Goal: Task Accomplishment & Management: Manage account settings

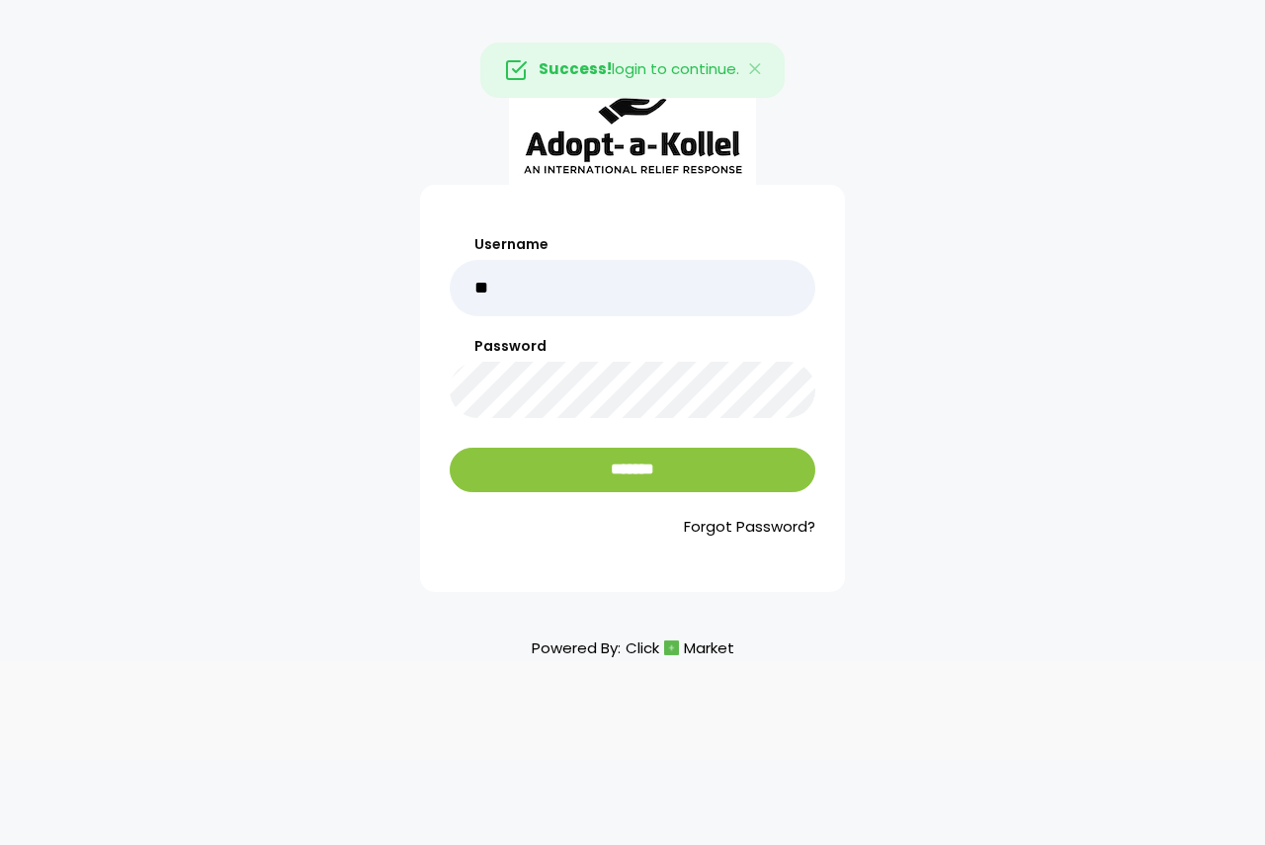
type input "******"
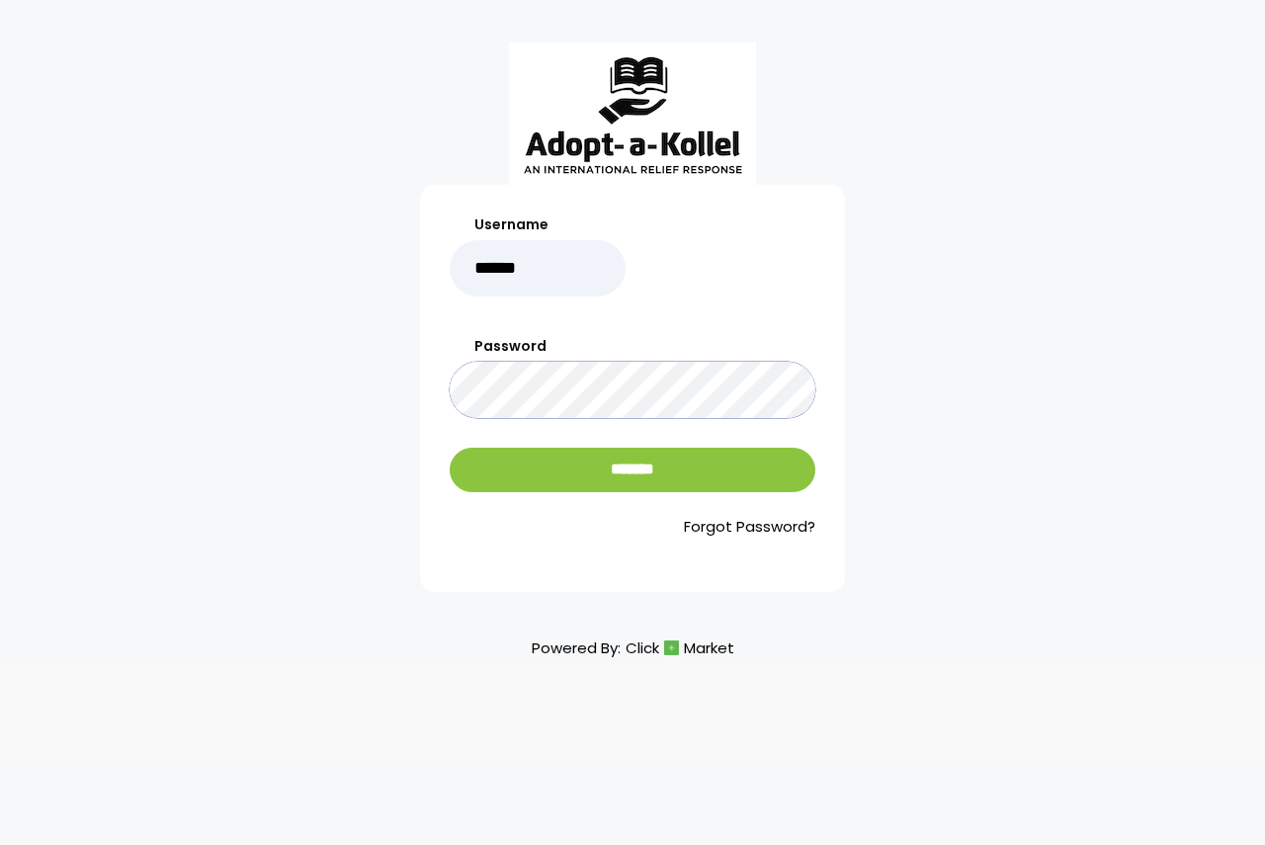
click at [450, 448] on input "*******" at bounding box center [633, 470] width 366 height 44
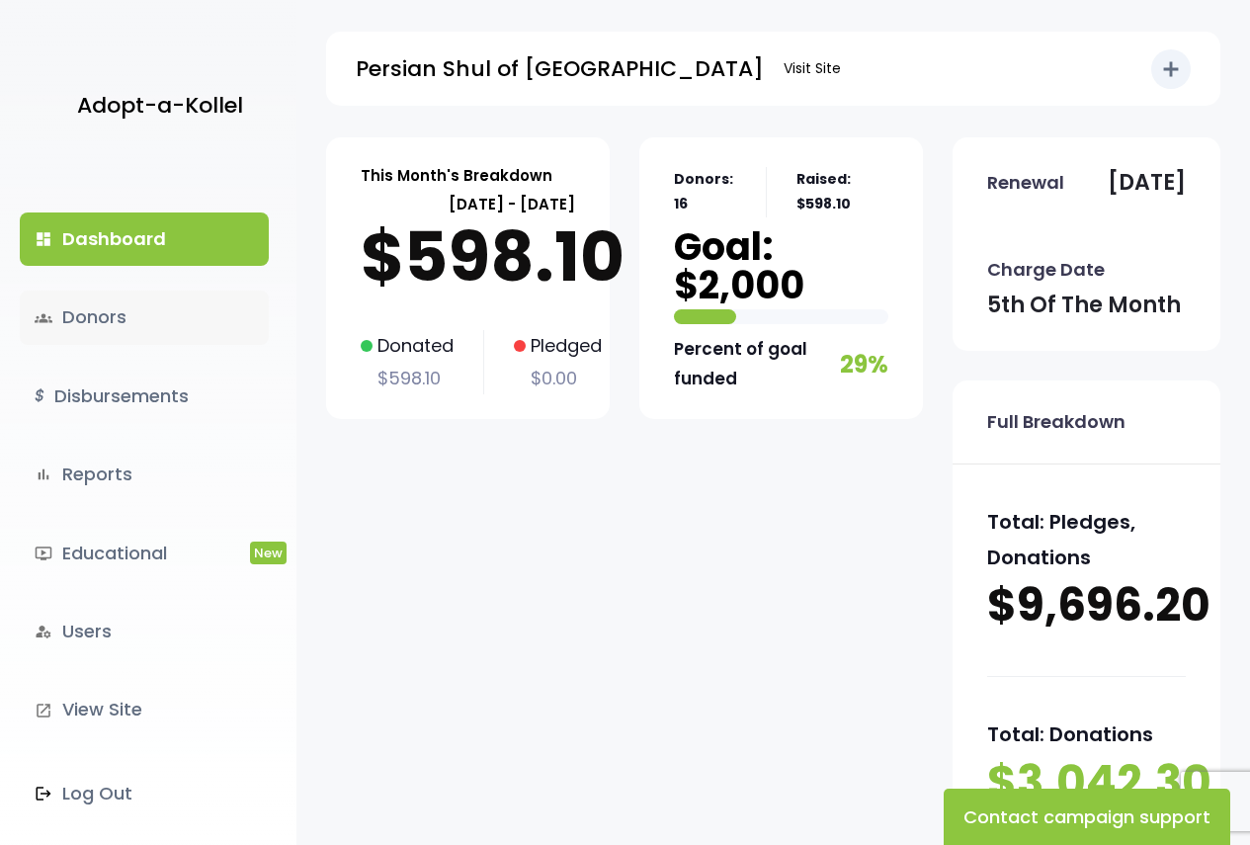
click at [114, 313] on link "groups Donors" at bounding box center [144, 316] width 249 height 53
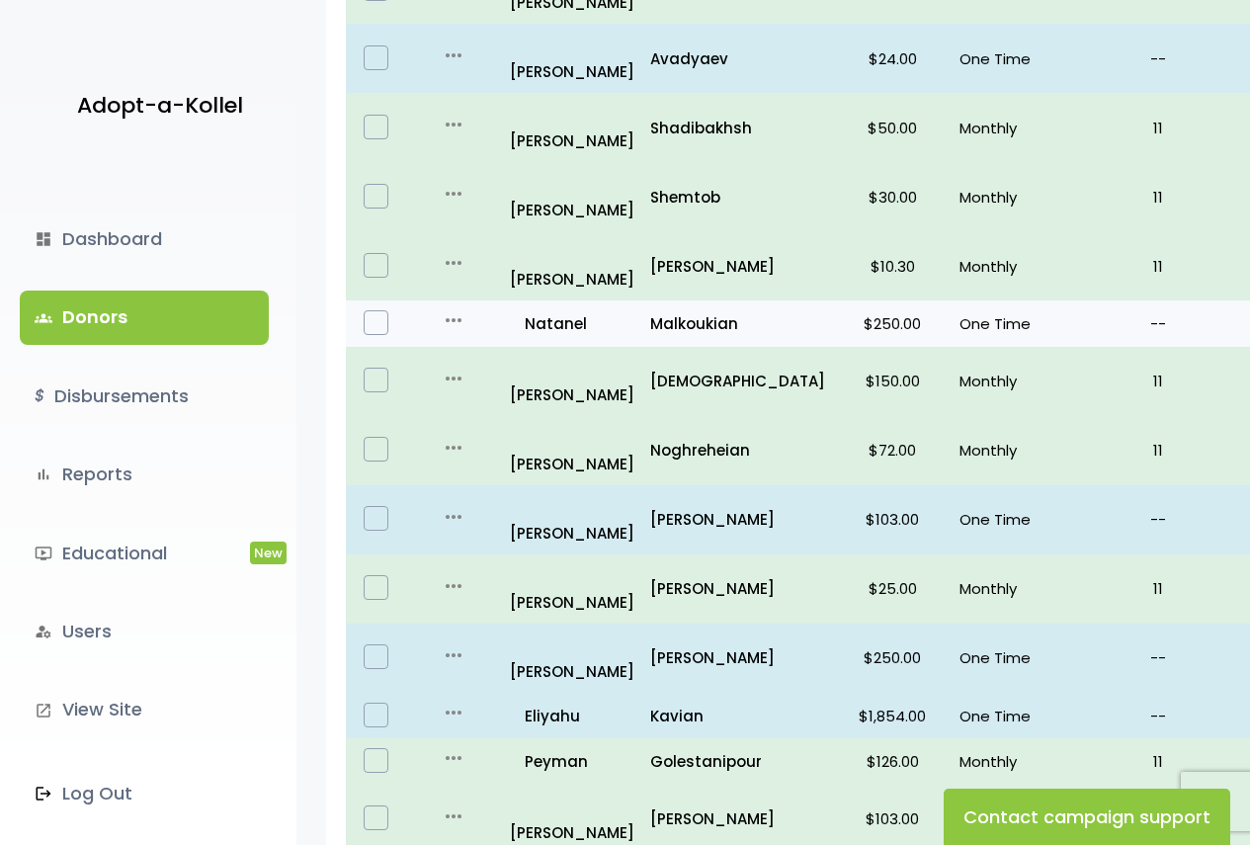
scroll to position [593, 0]
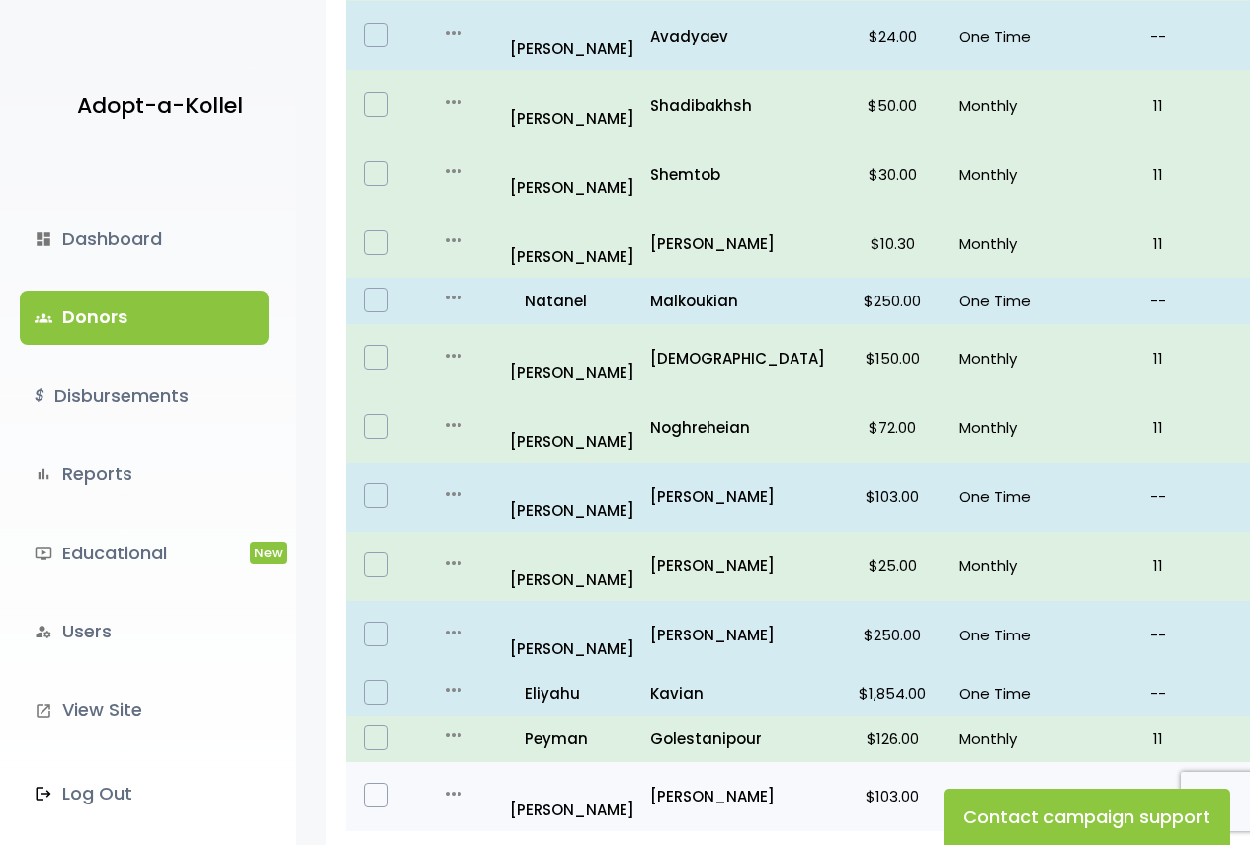
click at [959, 782] on p "Monthly" at bounding box center [1004, 795] width 91 height 27
click at [555, 770] on p "all_inclusive Elchonon" at bounding box center [572, 796] width 124 height 53
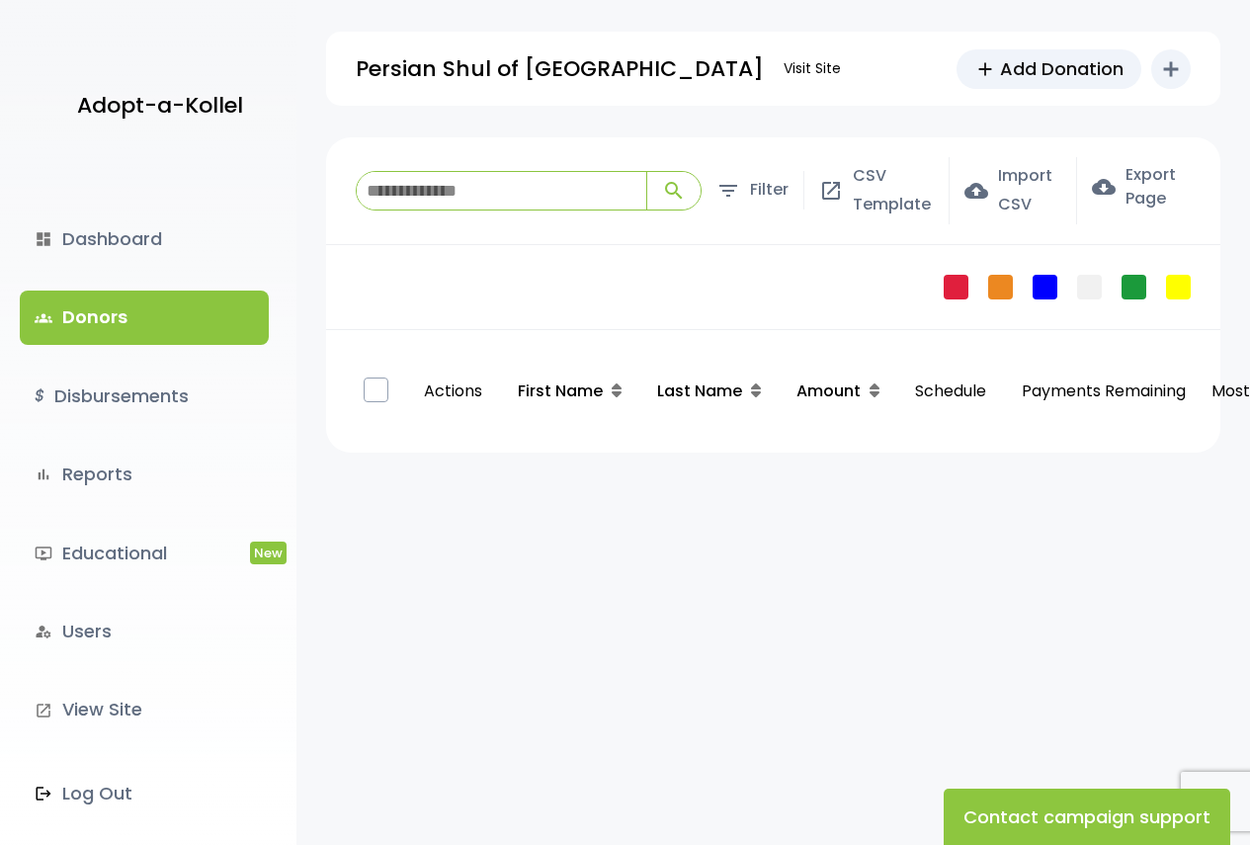
scroll to position [593, 0]
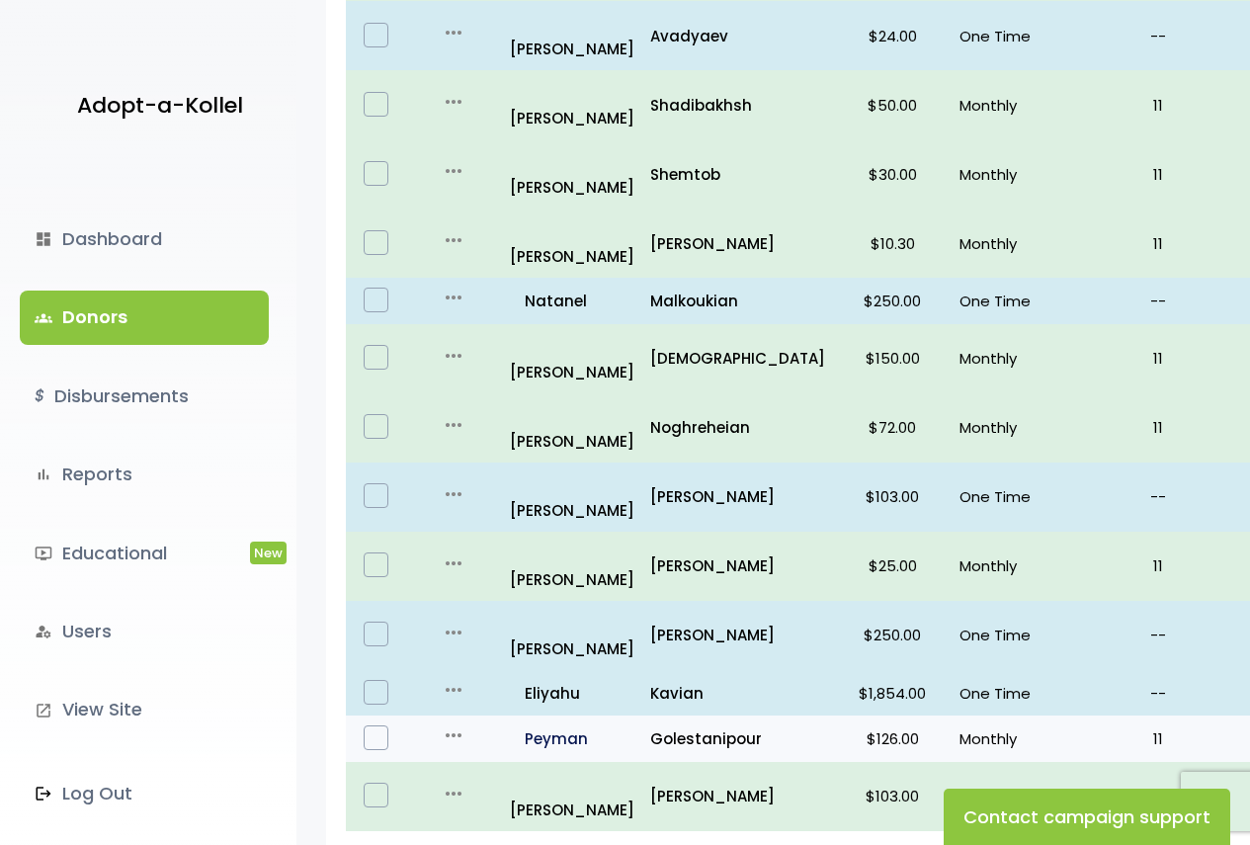
click at [603, 725] on p "all_inclusive [PERSON_NAME]" at bounding box center [572, 738] width 124 height 27
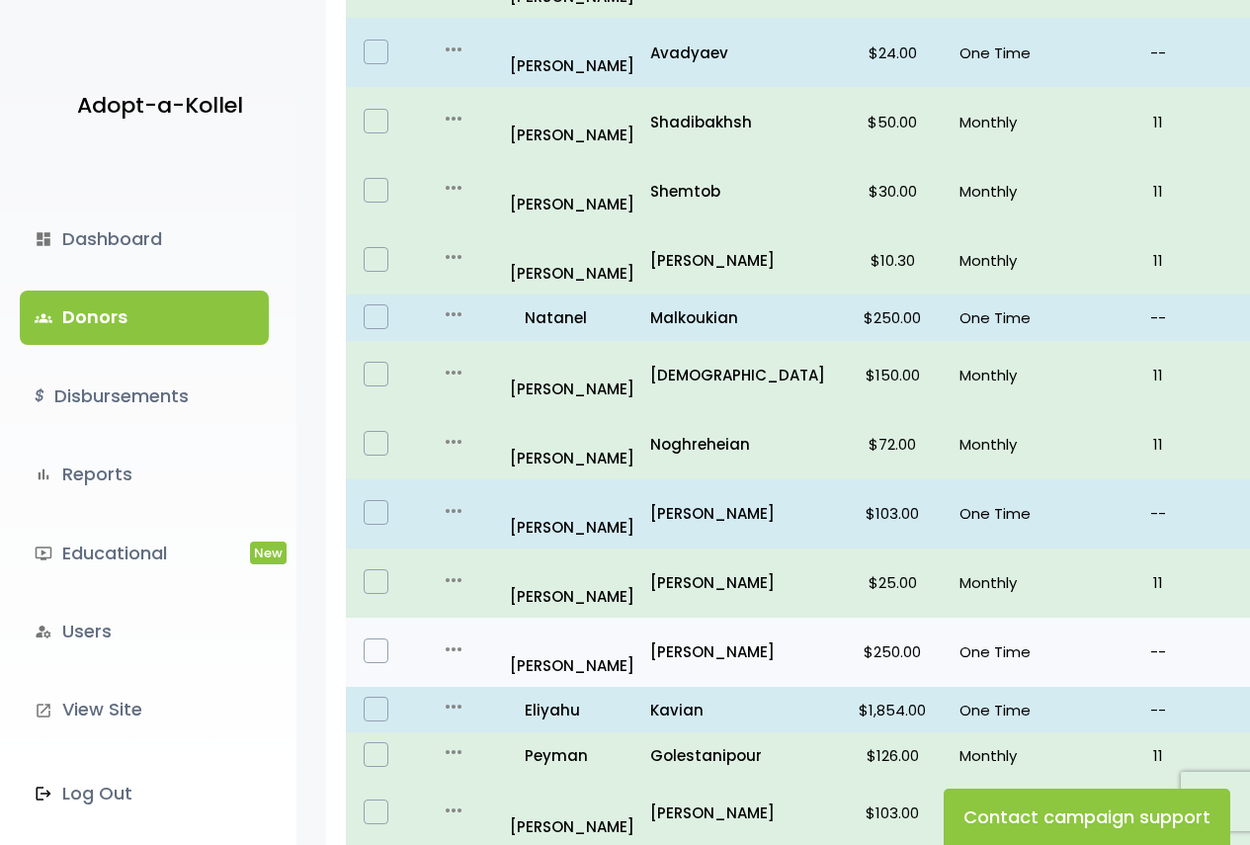
scroll to position [675, 0]
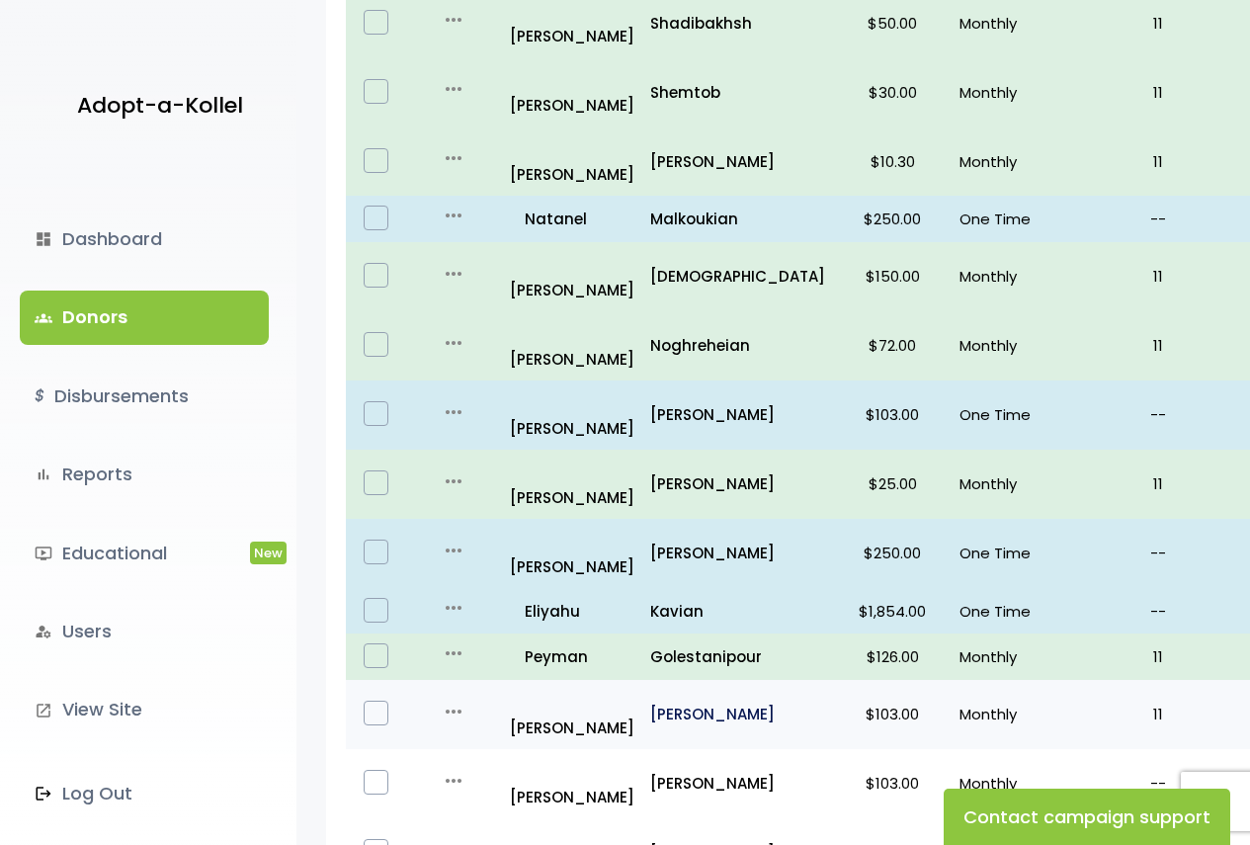
click at [696, 700] on p "Shilian" at bounding box center [737, 713] width 175 height 27
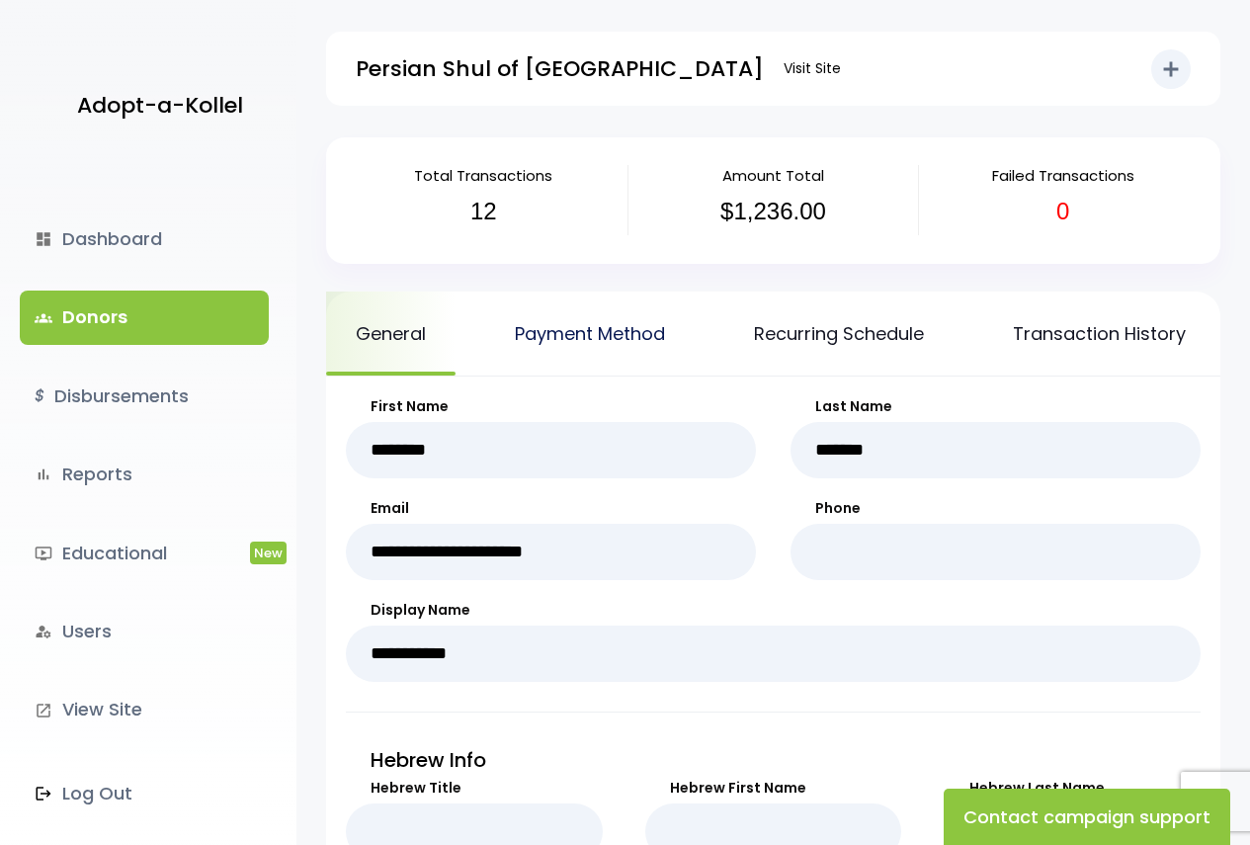
click at [597, 318] on link "Payment Method" at bounding box center [589, 333] width 209 height 84
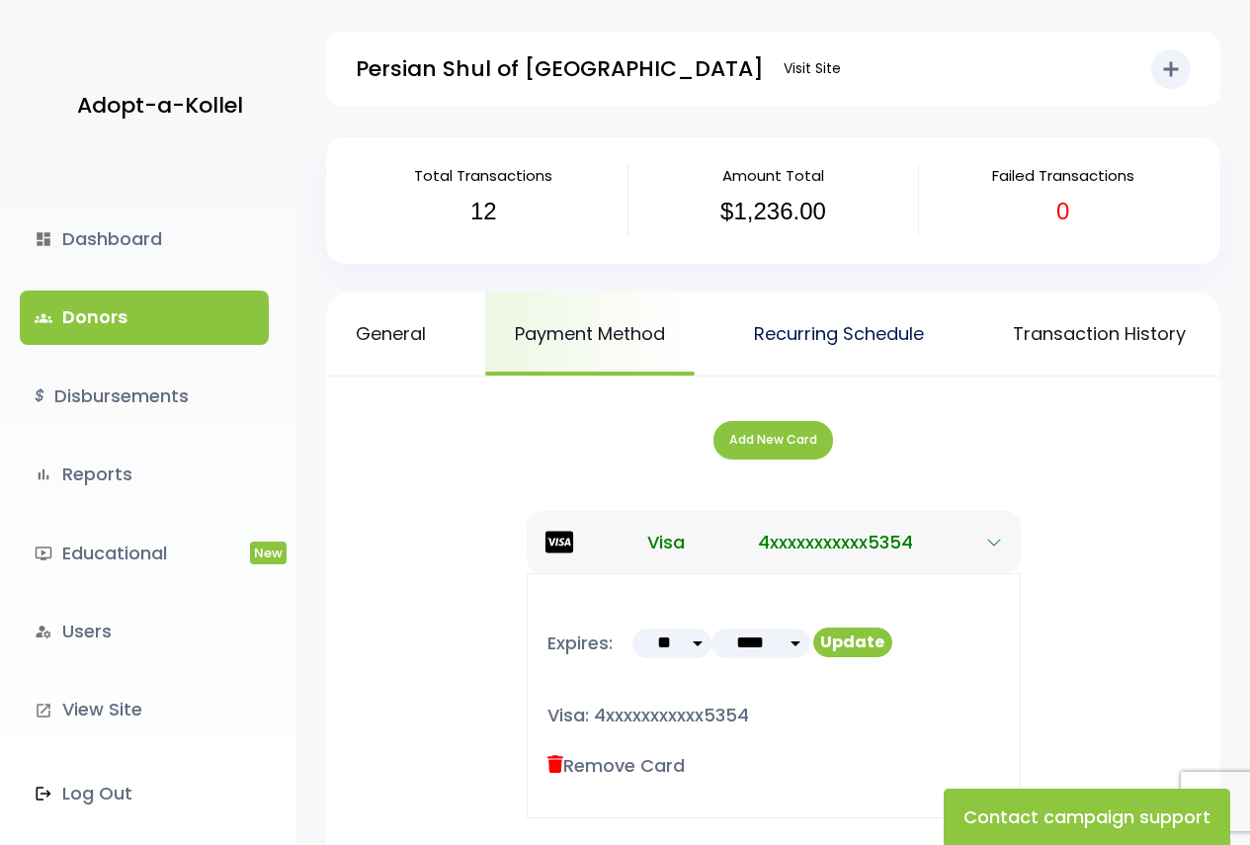
click at [841, 336] on link "Recurring Schedule" at bounding box center [838, 333] width 229 height 84
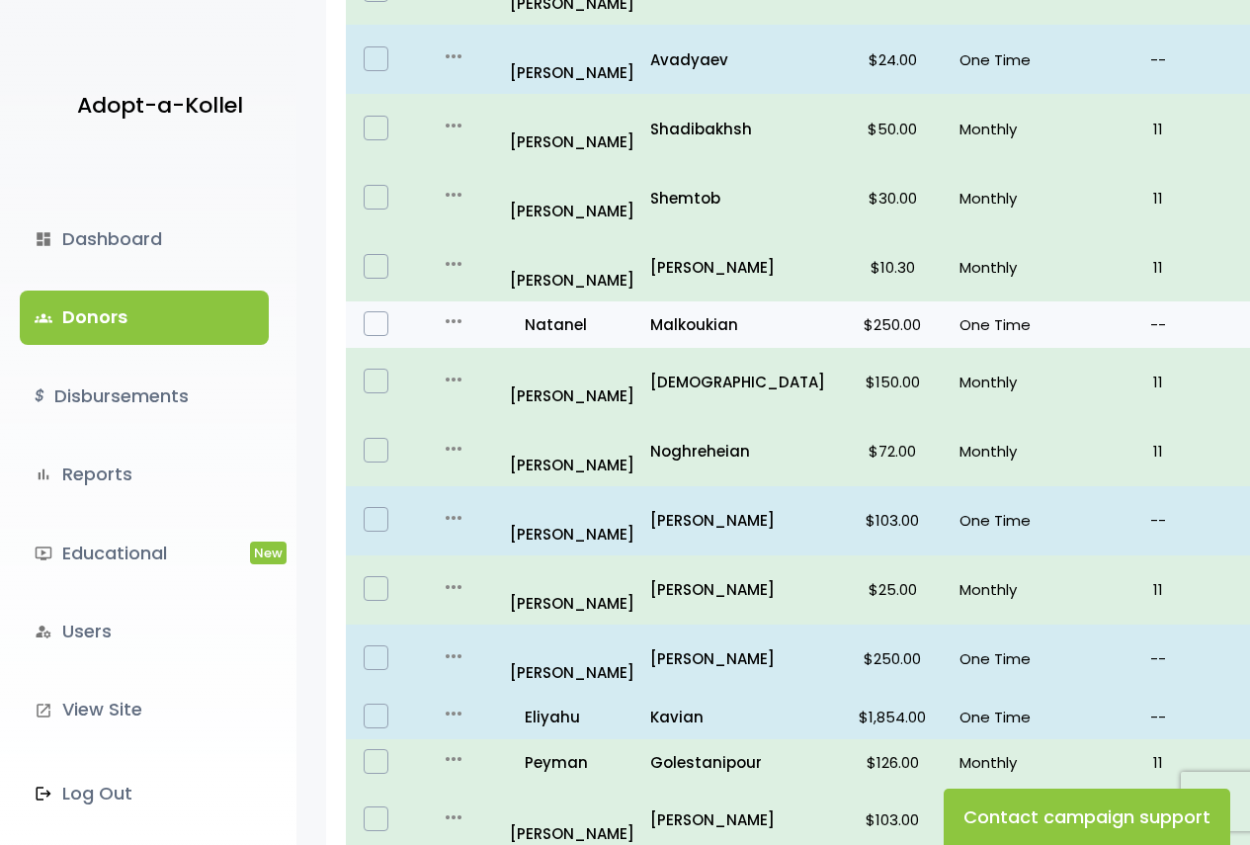
scroll to position [576, 0]
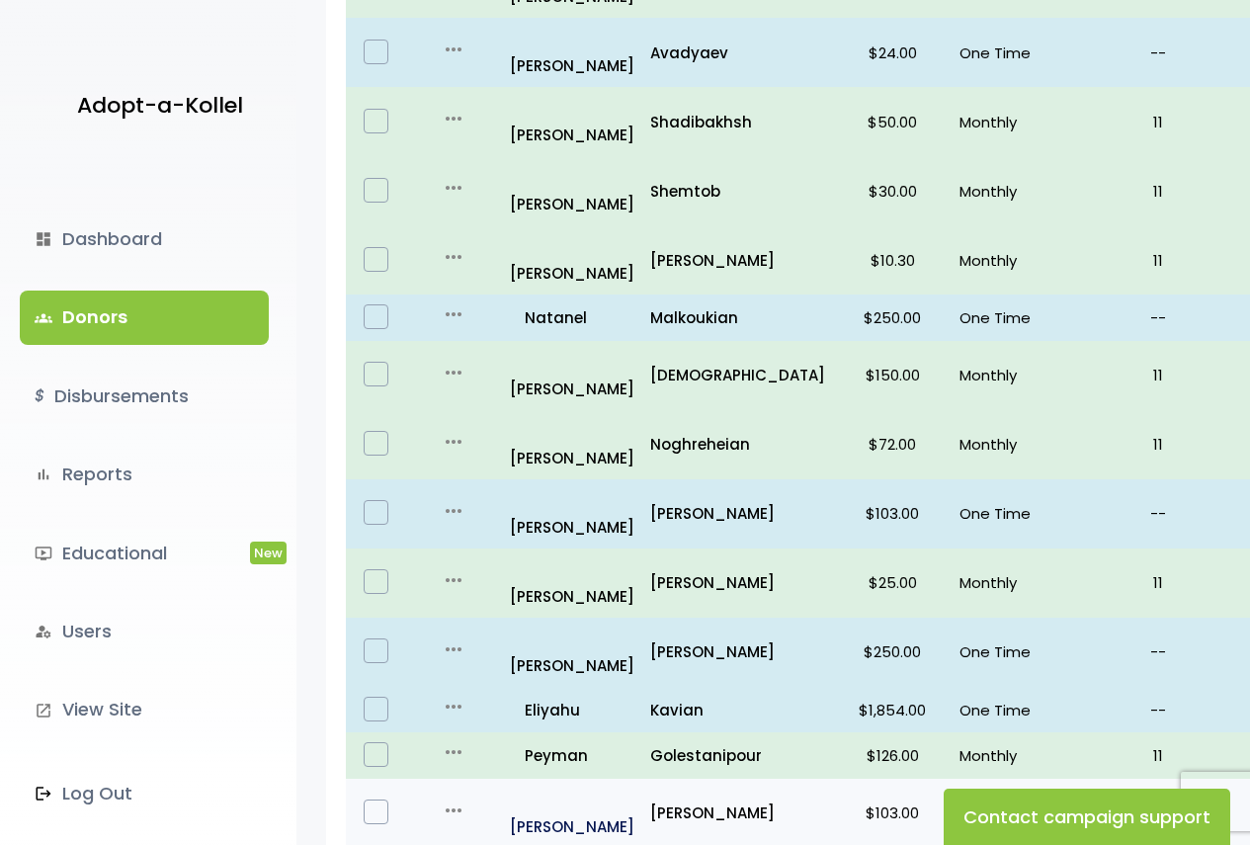
click at [530, 786] on p "all_inclusive Elchonon" at bounding box center [572, 812] width 124 height 53
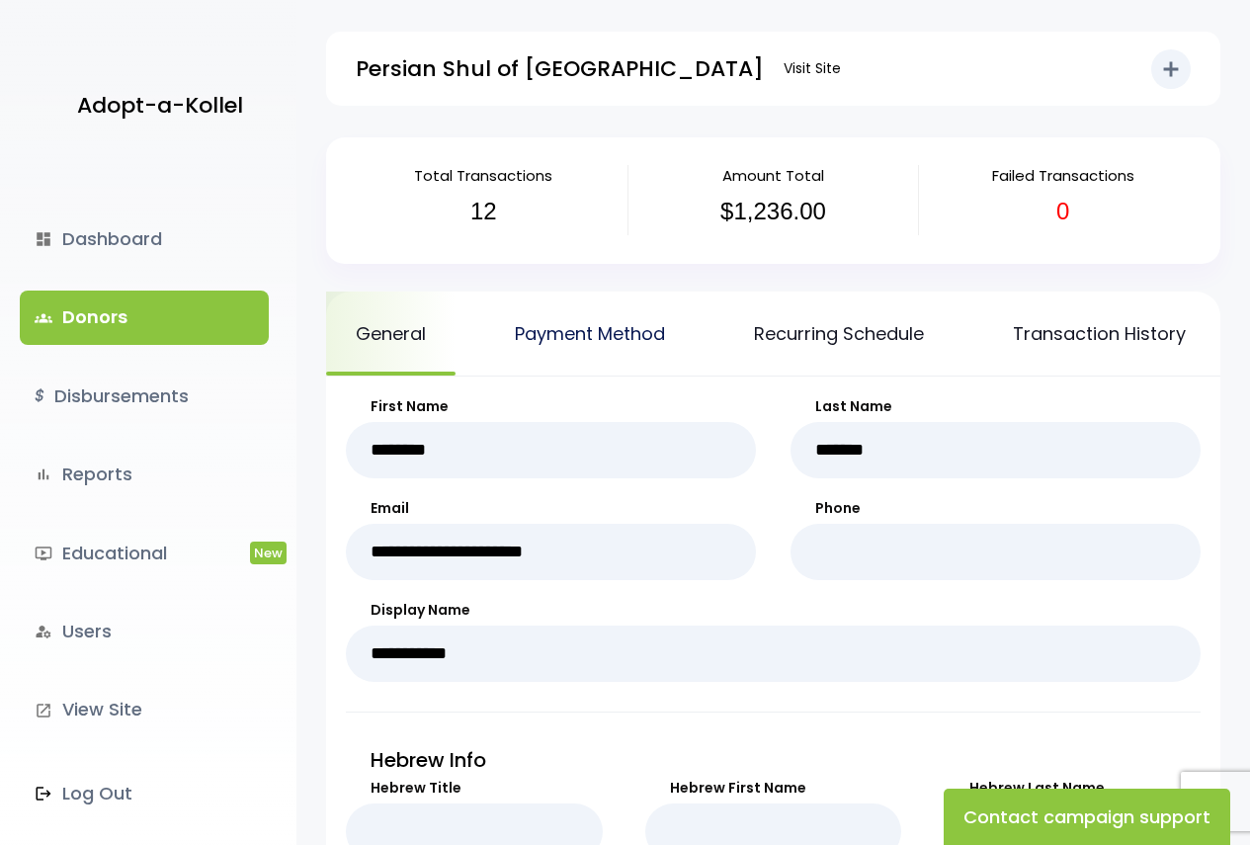
click at [661, 324] on link "Payment Method" at bounding box center [589, 333] width 209 height 84
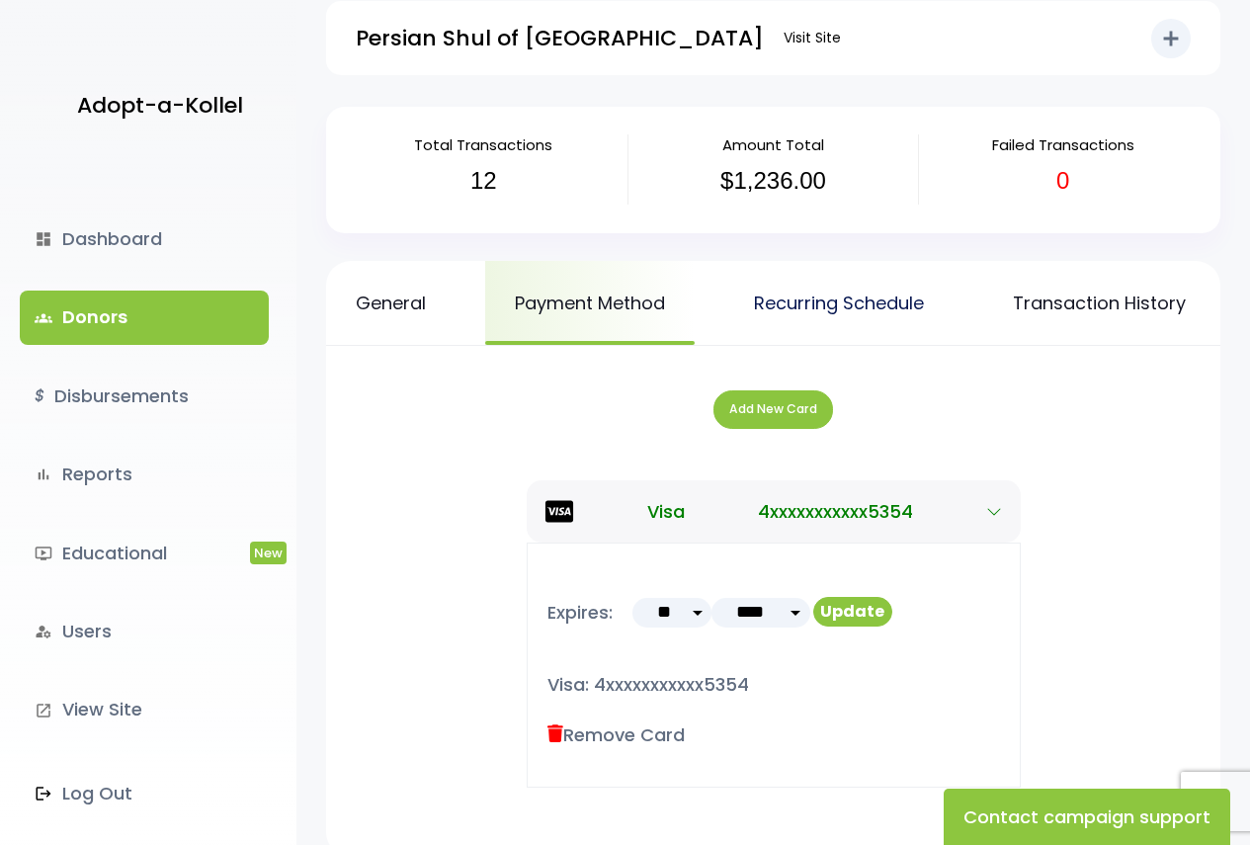
scroll to position [27, 0]
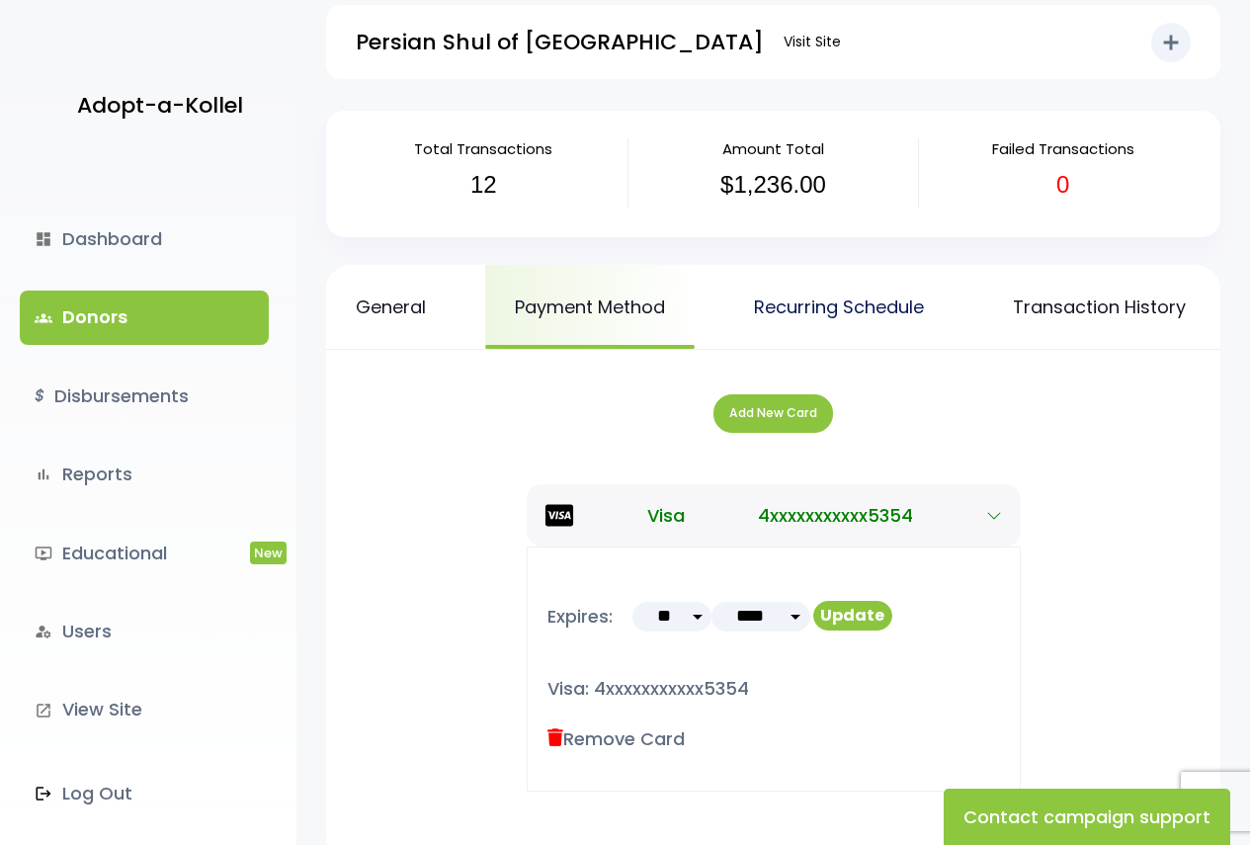
click at [801, 304] on link "Recurring Schedule" at bounding box center [838, 307] width 229 height 84
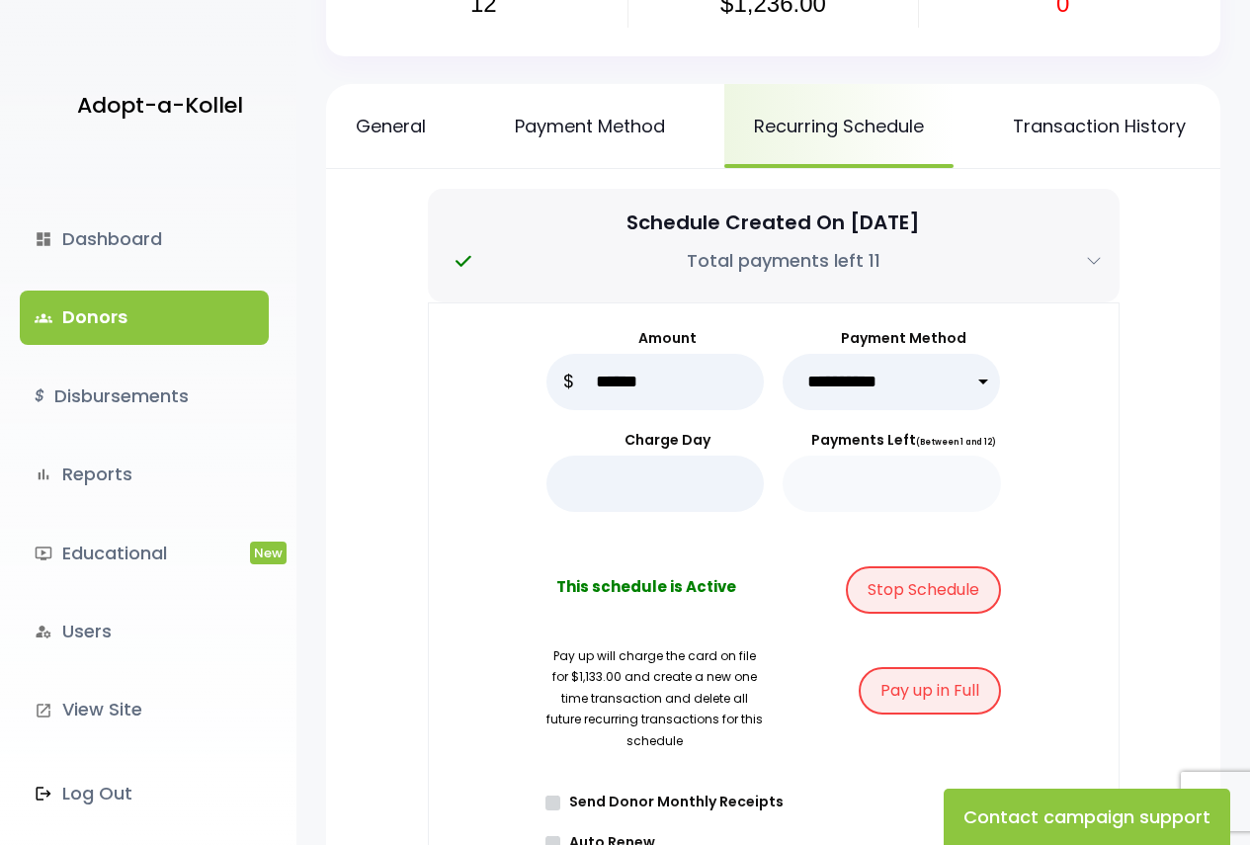
scroll to position [198, 0]
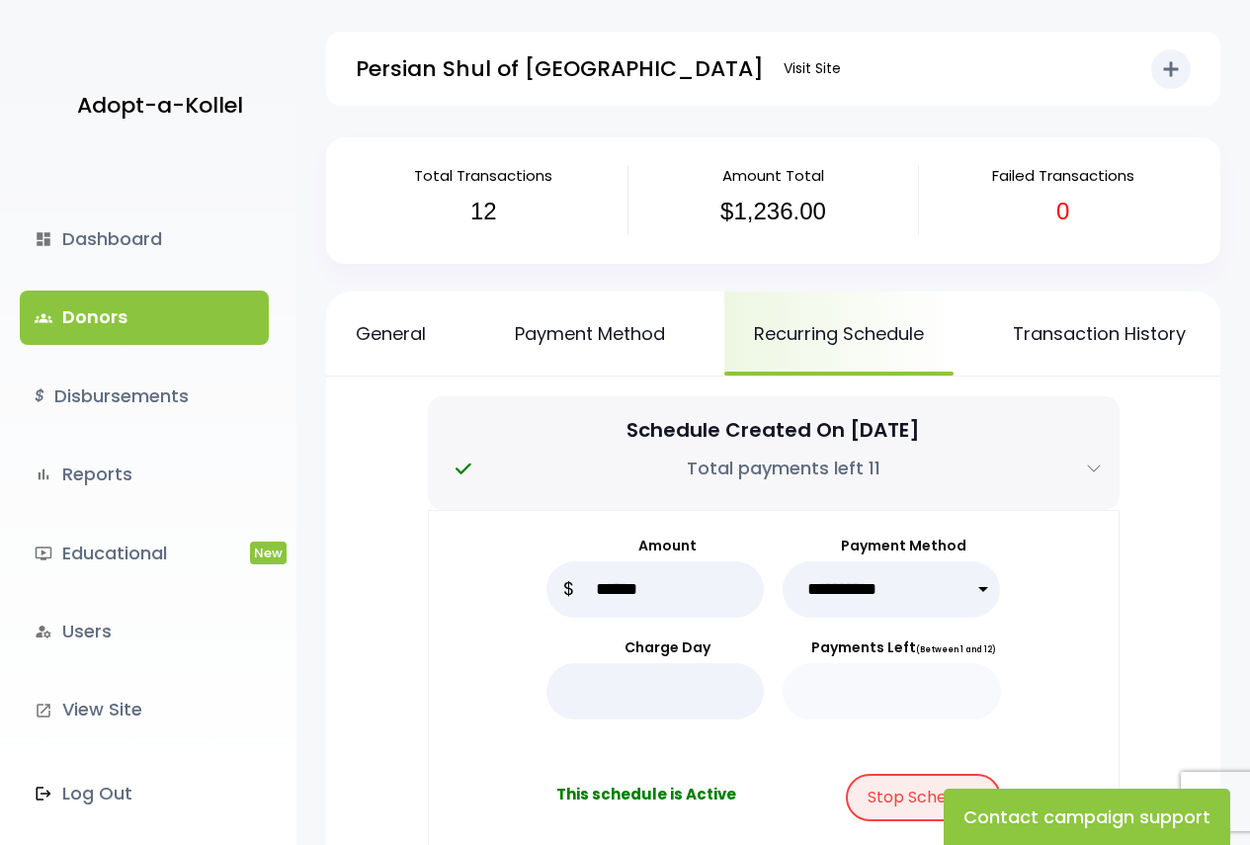
click at [221, 308] on link "groups Donors" at bounding box center [144, 316] width 249 height 53
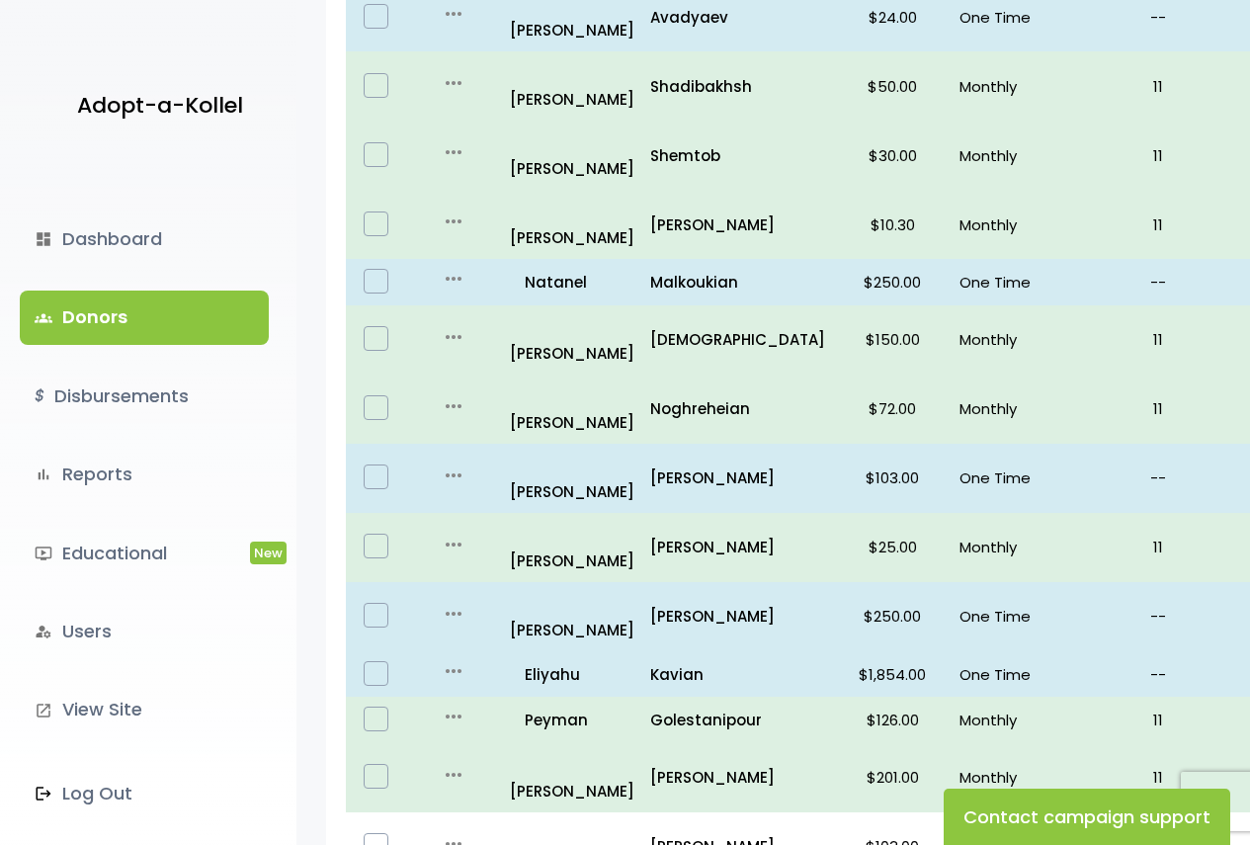
scroll to position [790, 0]
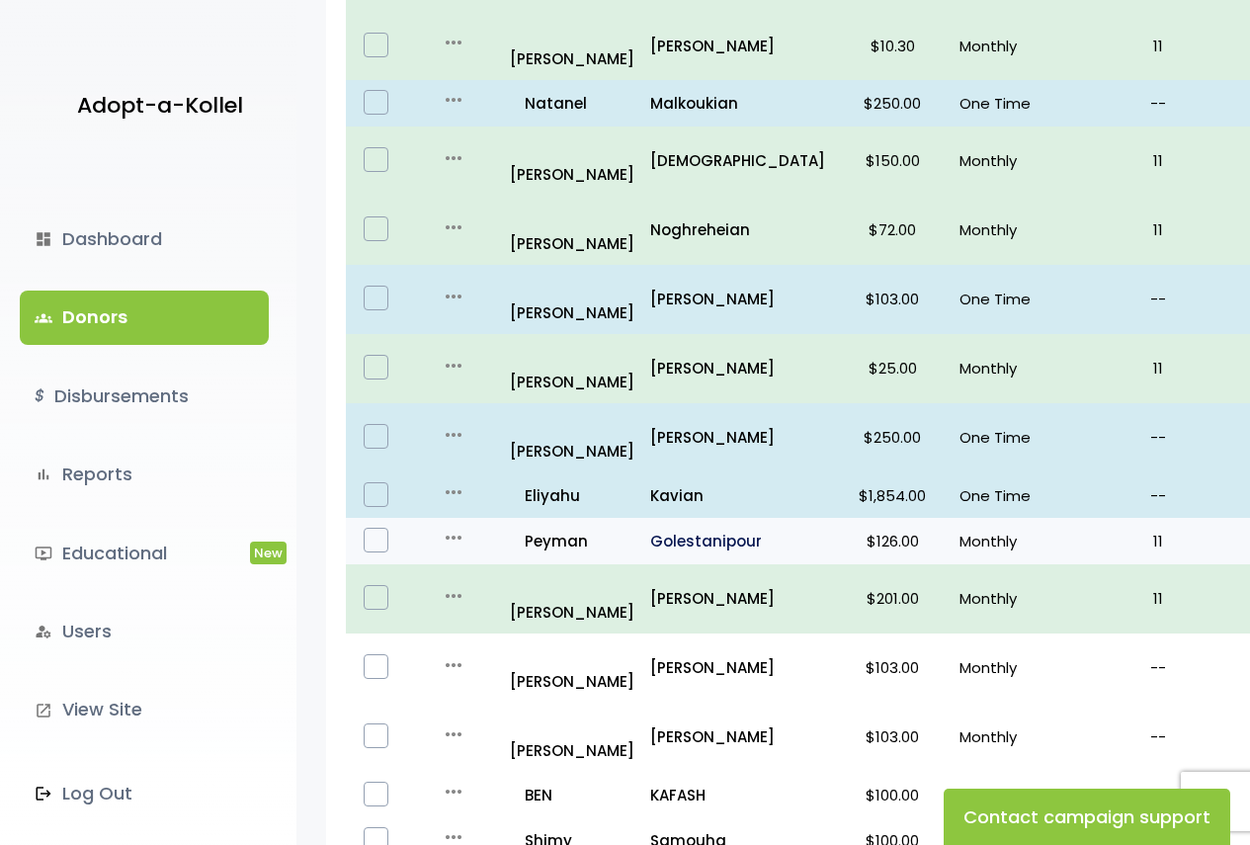
click at [675, 528] on p "Golestanipour" at bounding box center [737, 541] width 175 height 27
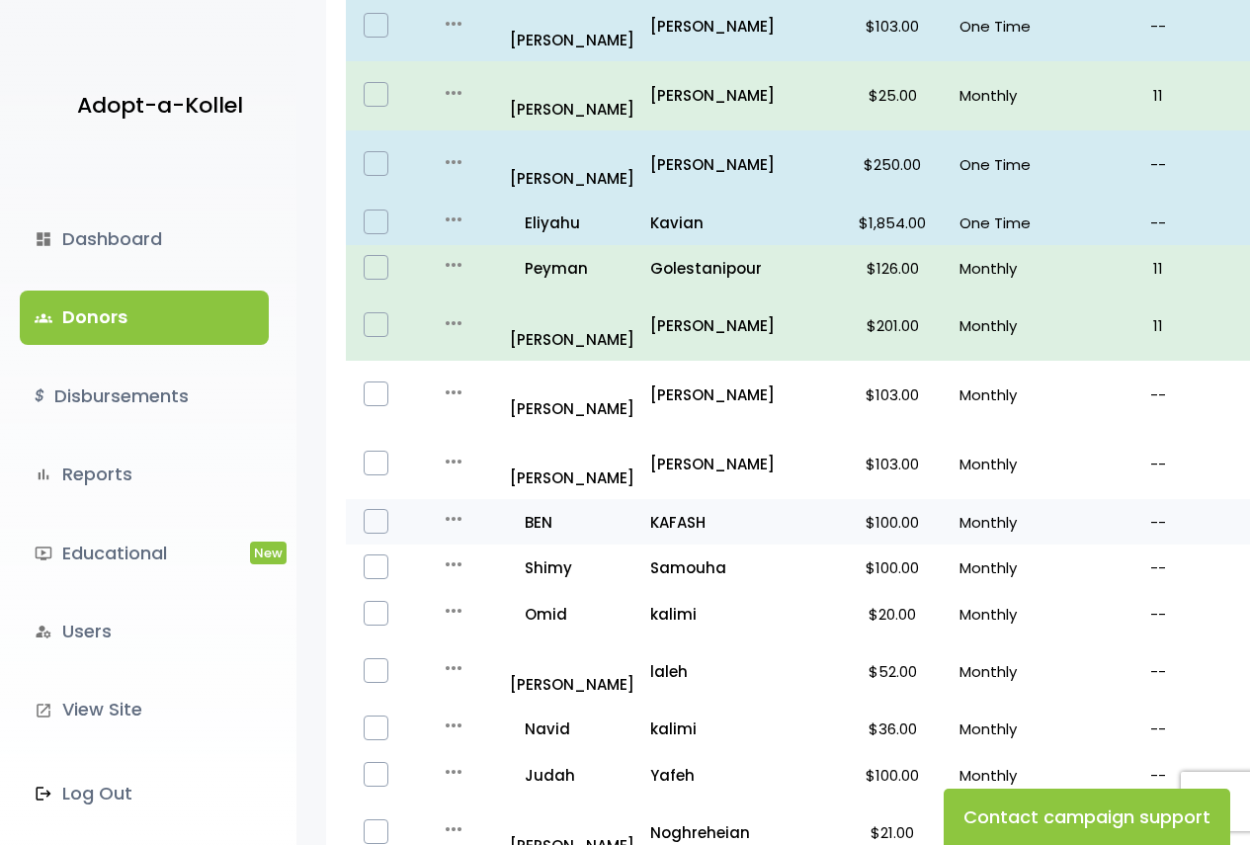
scroll to position [1207, 0]
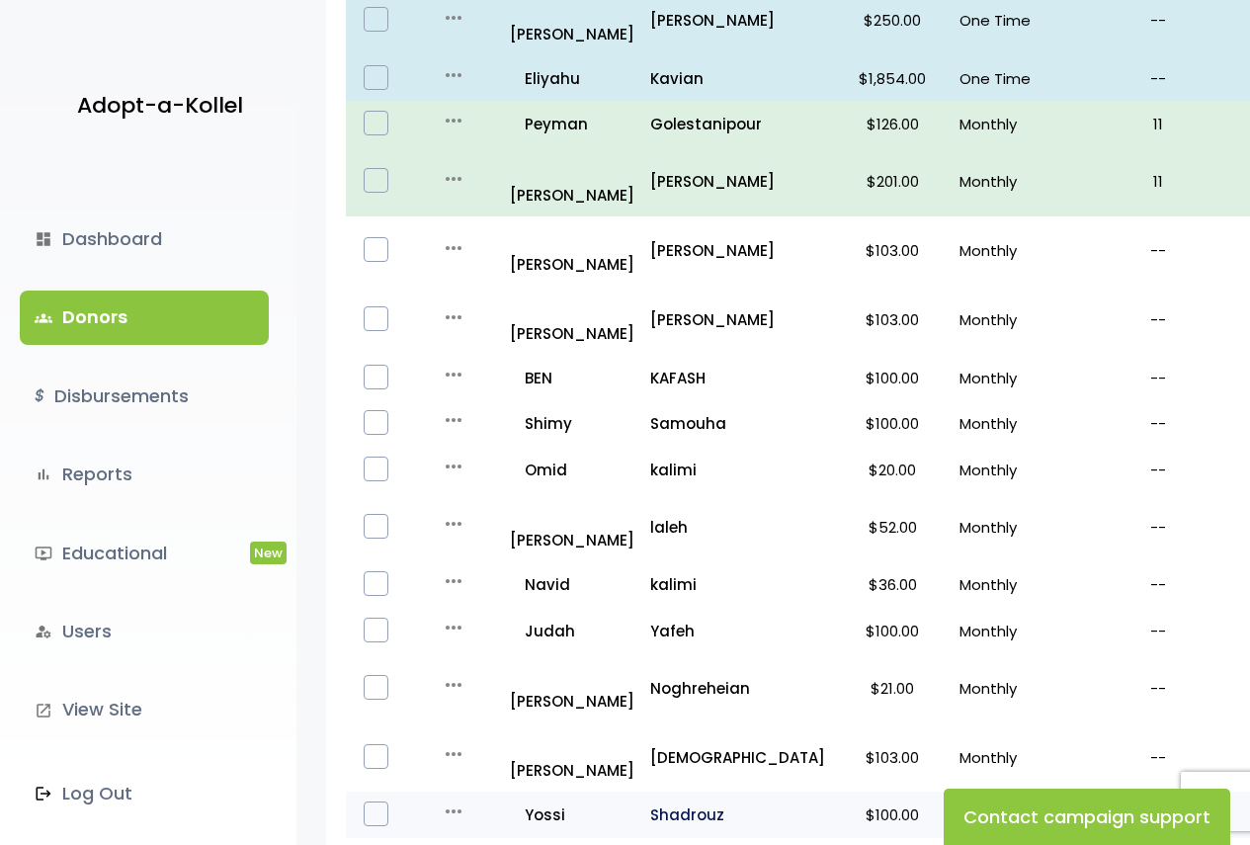
click at [674, 801] on p "Shadrouz" at bounding box center [737, 814] width 175 height 27
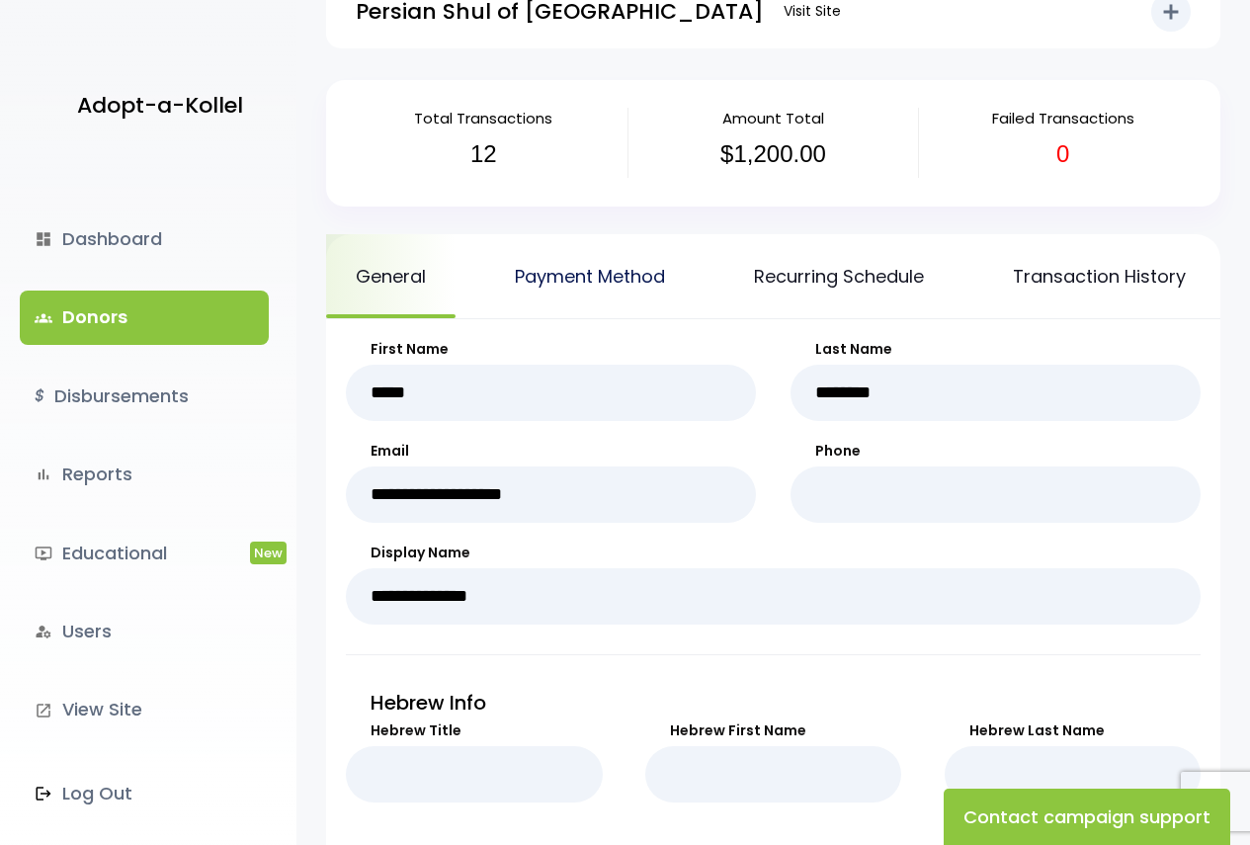
scroll to position [51, 0]
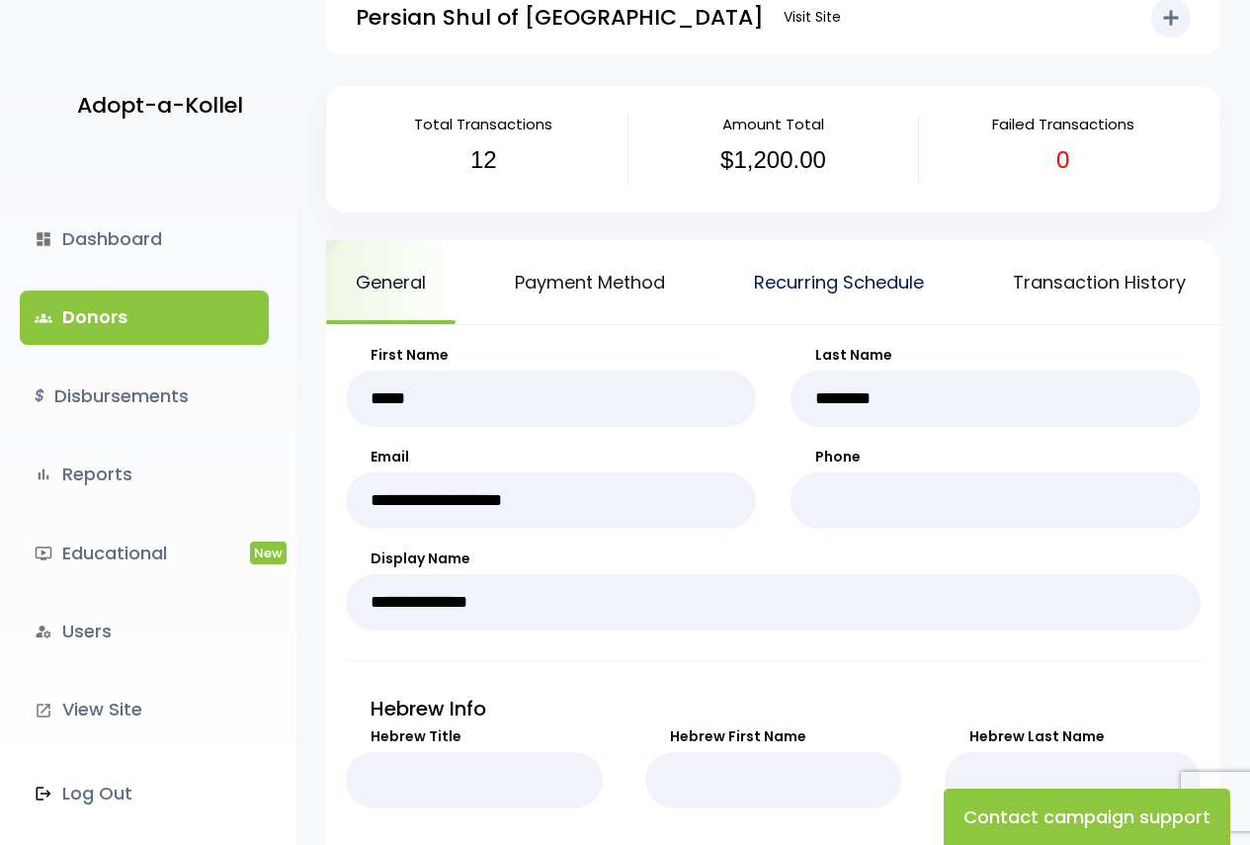
click at [777, 265] on link "Recurring Schedule" at bounding box center [838, 282] width 229 height 84
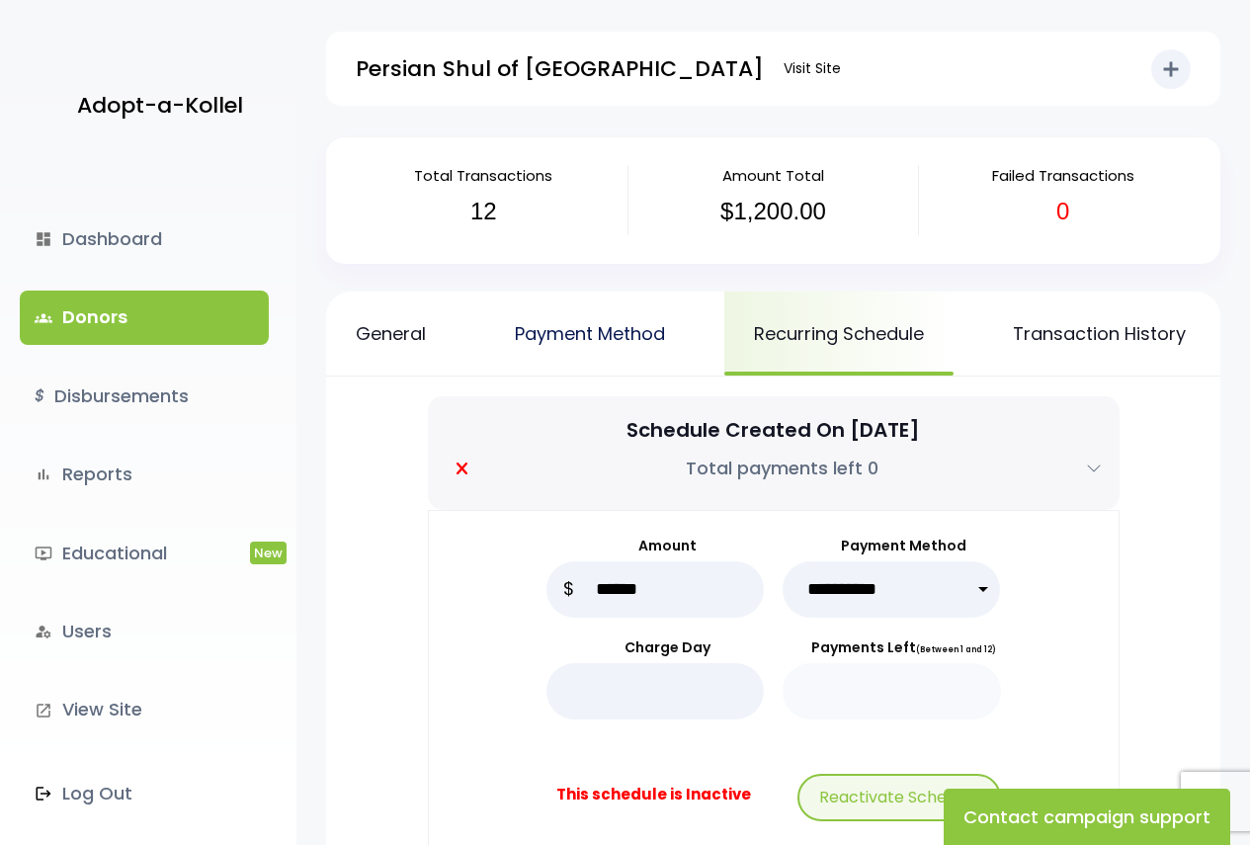
click at [586, 321] on link "Payment Method" at bounding box center [589, 333] width 209 height 84
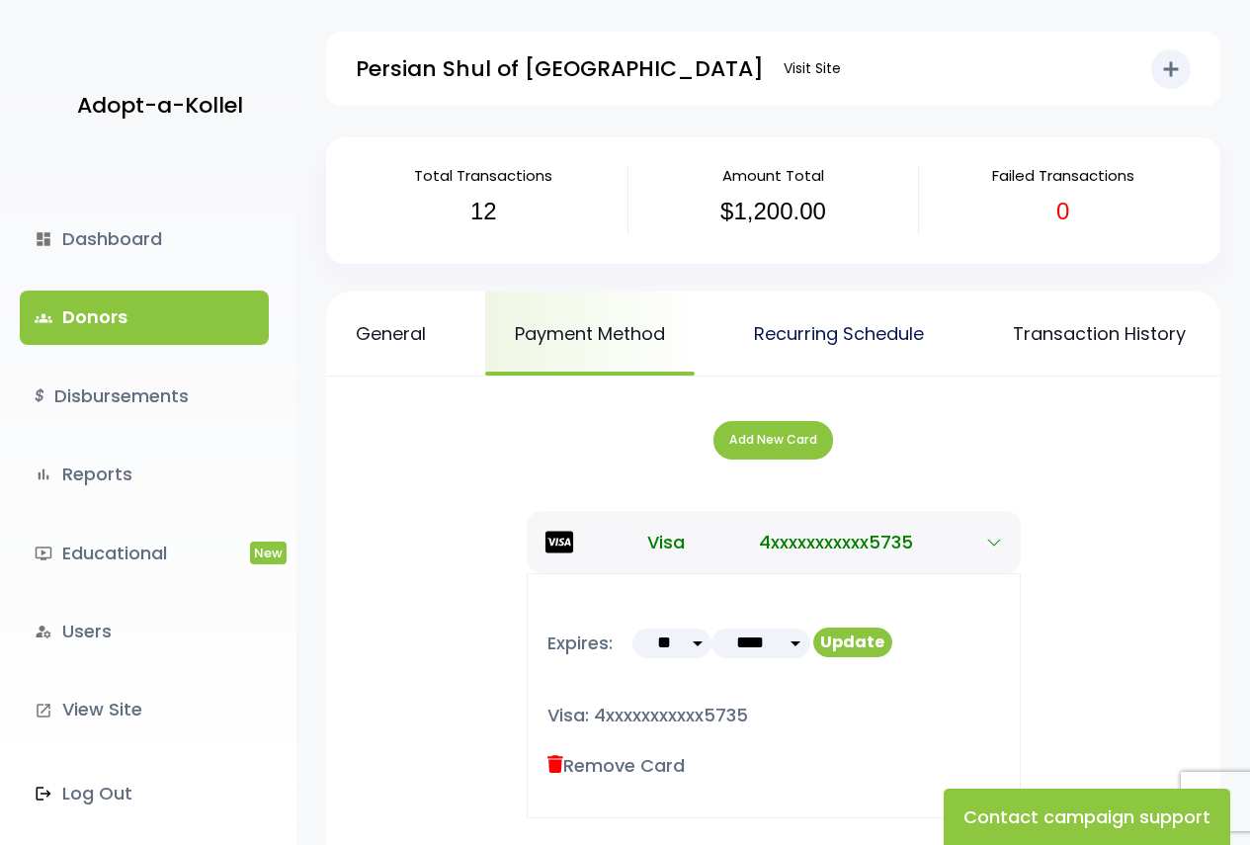
click at [770, 338] on link "Recurring Schedule" at bounding box center [838, 333] width 229 height 84
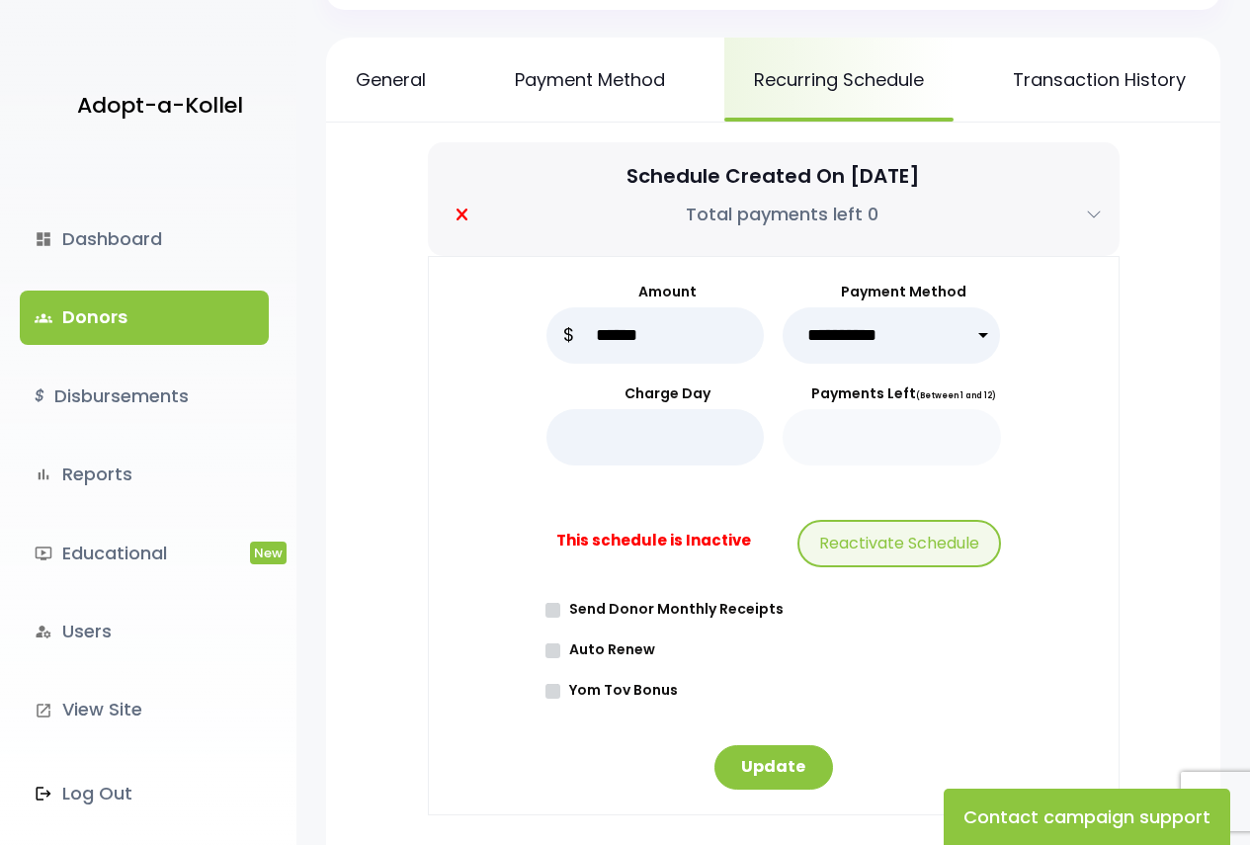
scroll to position [296, 0]
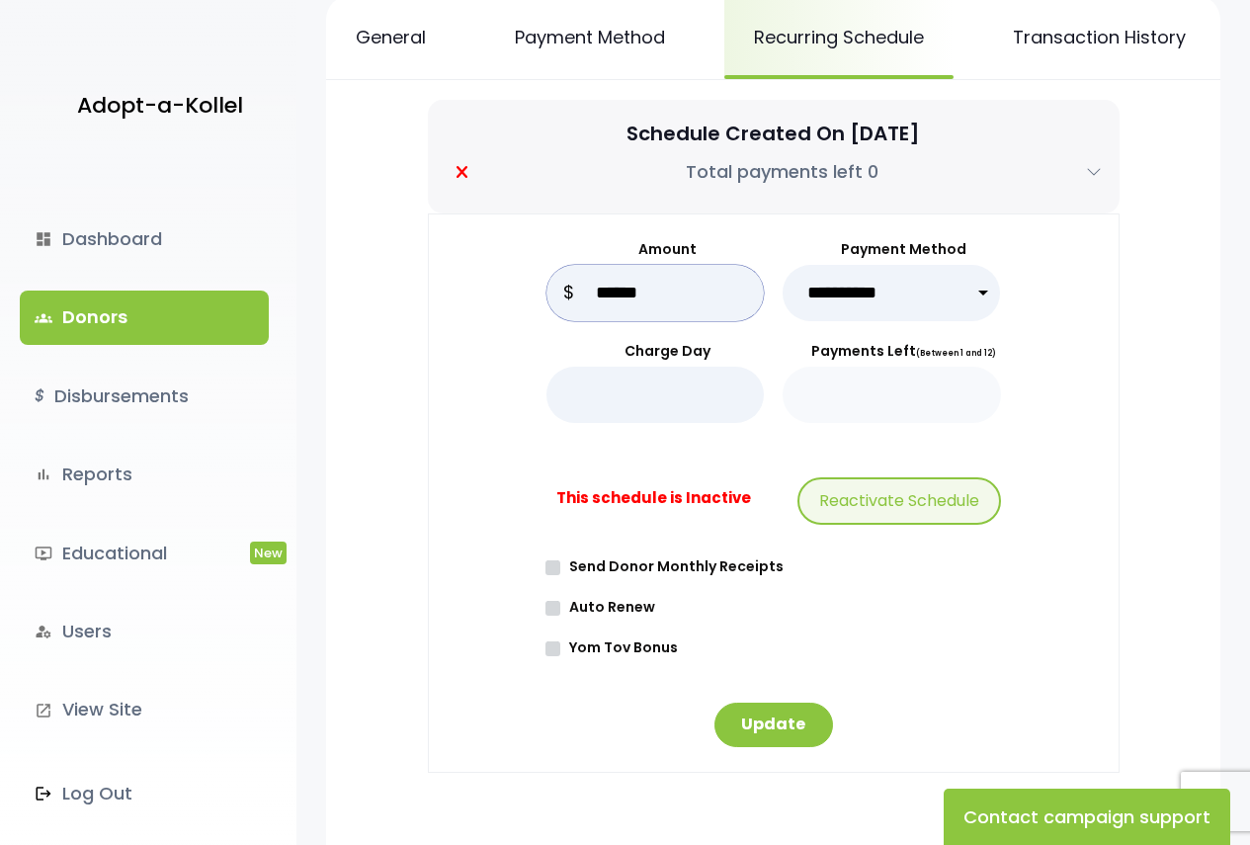
click at [660, 306] on input "******" at bounding box center [655, 293] width 218 height 56
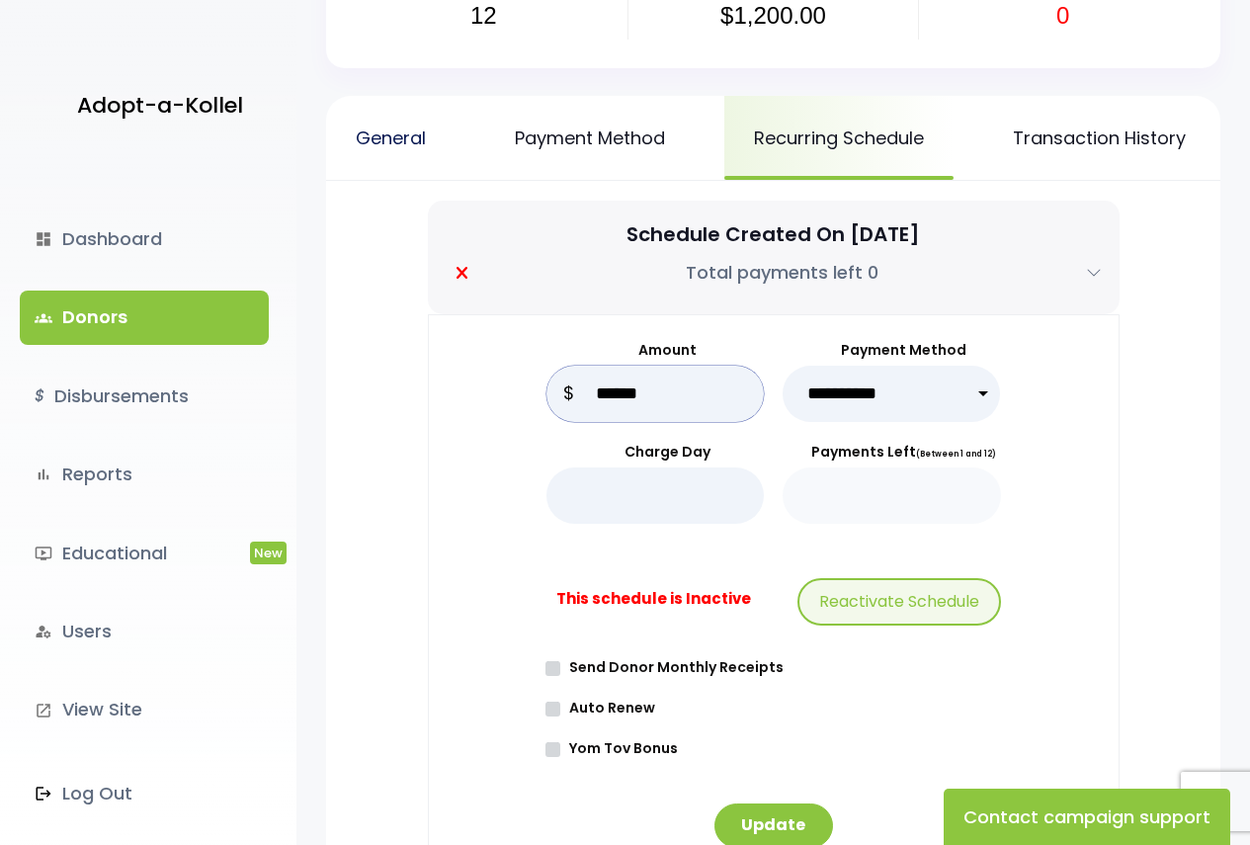
scroll to position [99, 0]
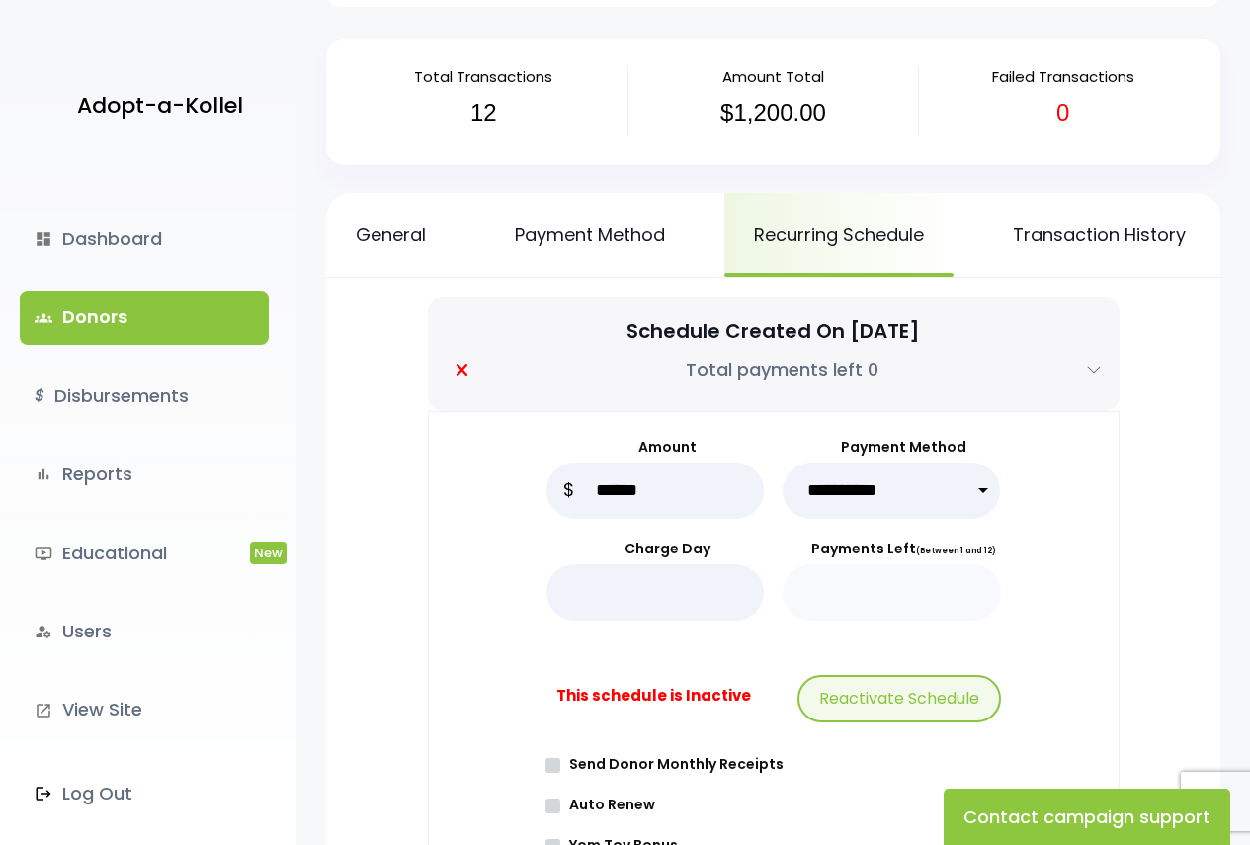
click at [171, 328] on link "groups Donors" at bounding box center [144, 316] width 249 height 53
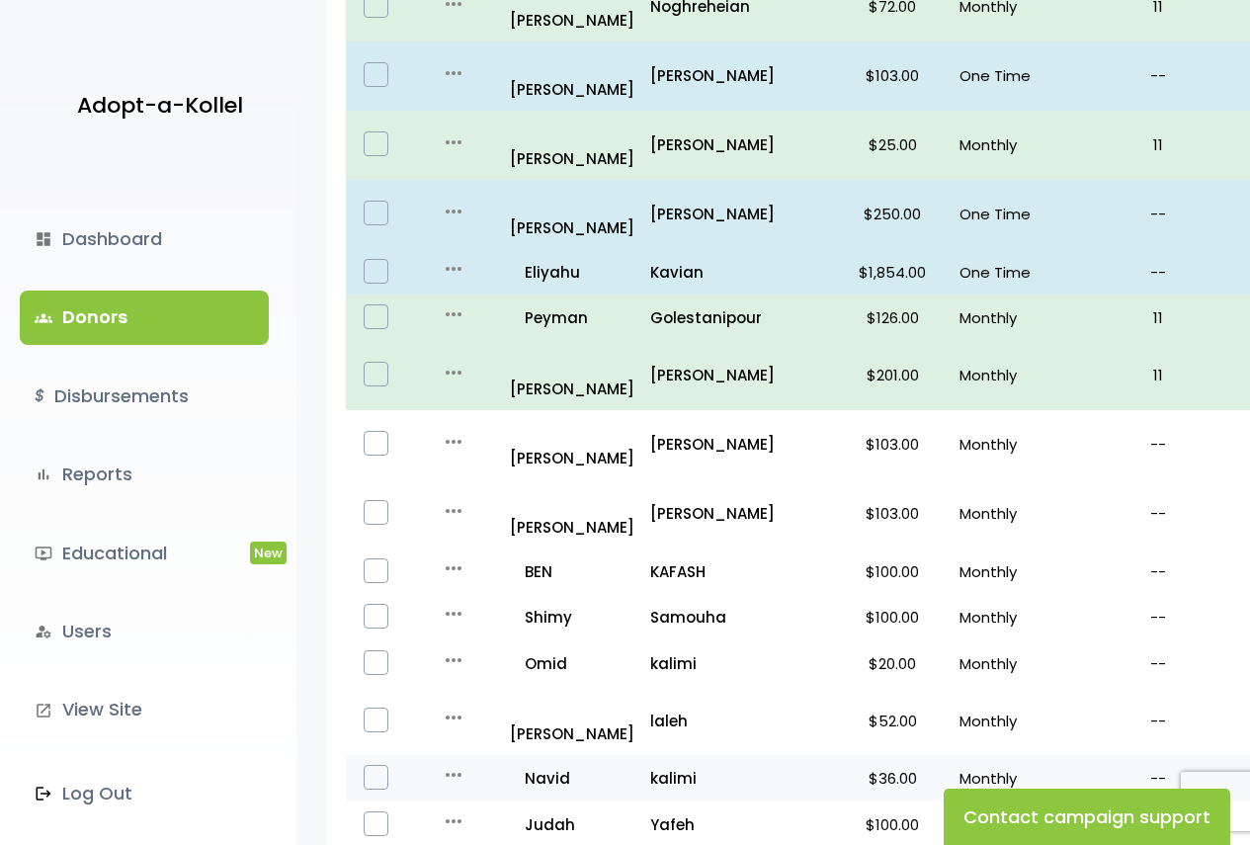
scroll to position [1108, 0]
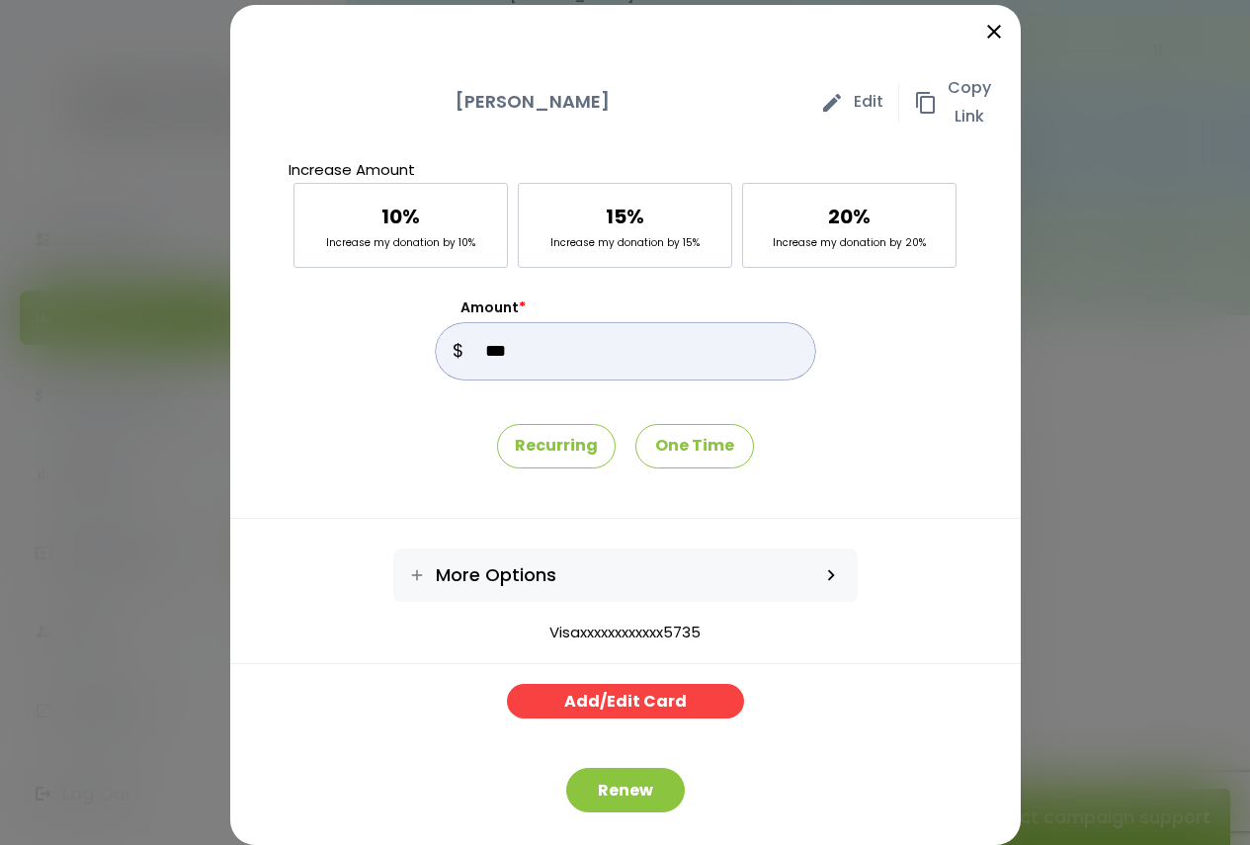
click at [515, 351] on input "Amount *" at bounding box center [625, 351] width 379 height 56
type input "*"
type input "***"
click at [626, 800] on button "Renew" at bounding box center [625, 790] width 119 height 44
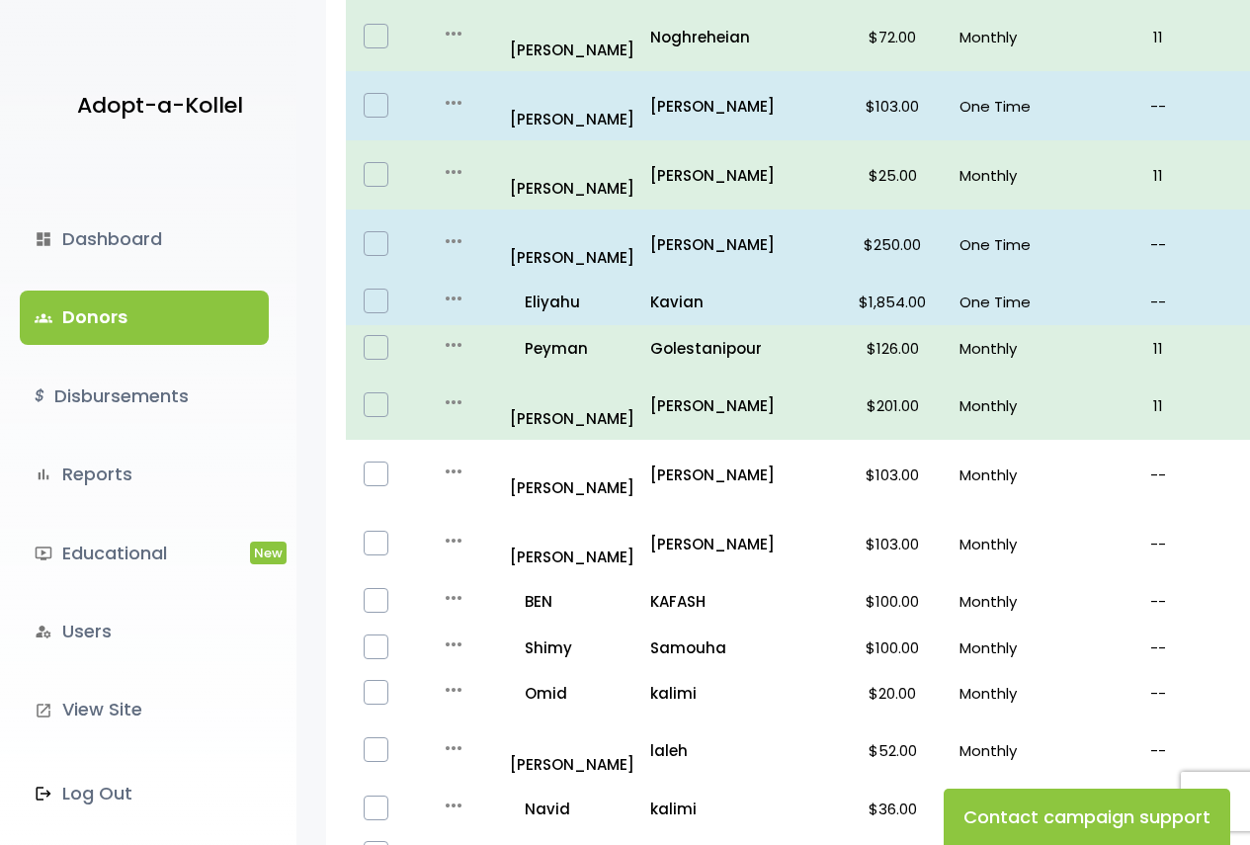
scroll to position [1186, 0]
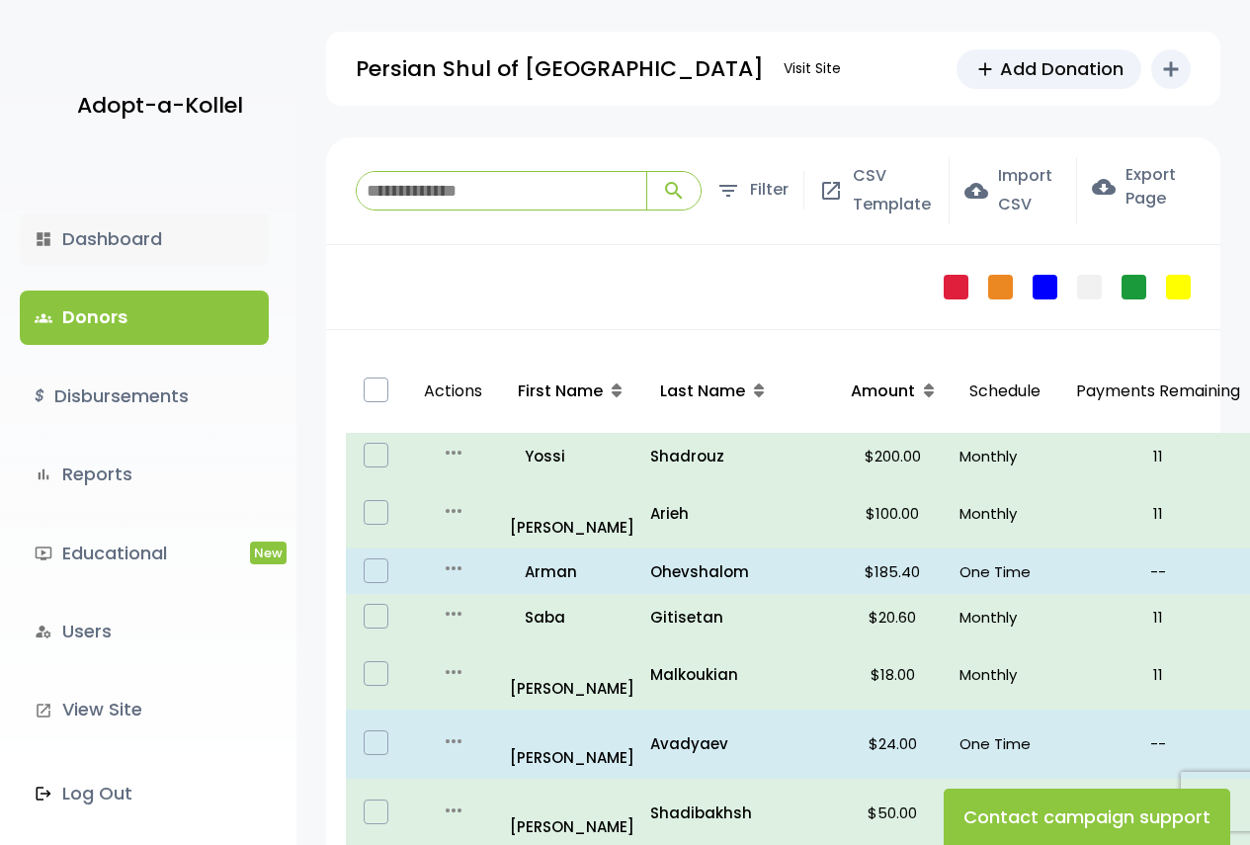
click at [132, 249] on link "dashboard Dashboard" at bounding box center [144, 238] width 249 height 53
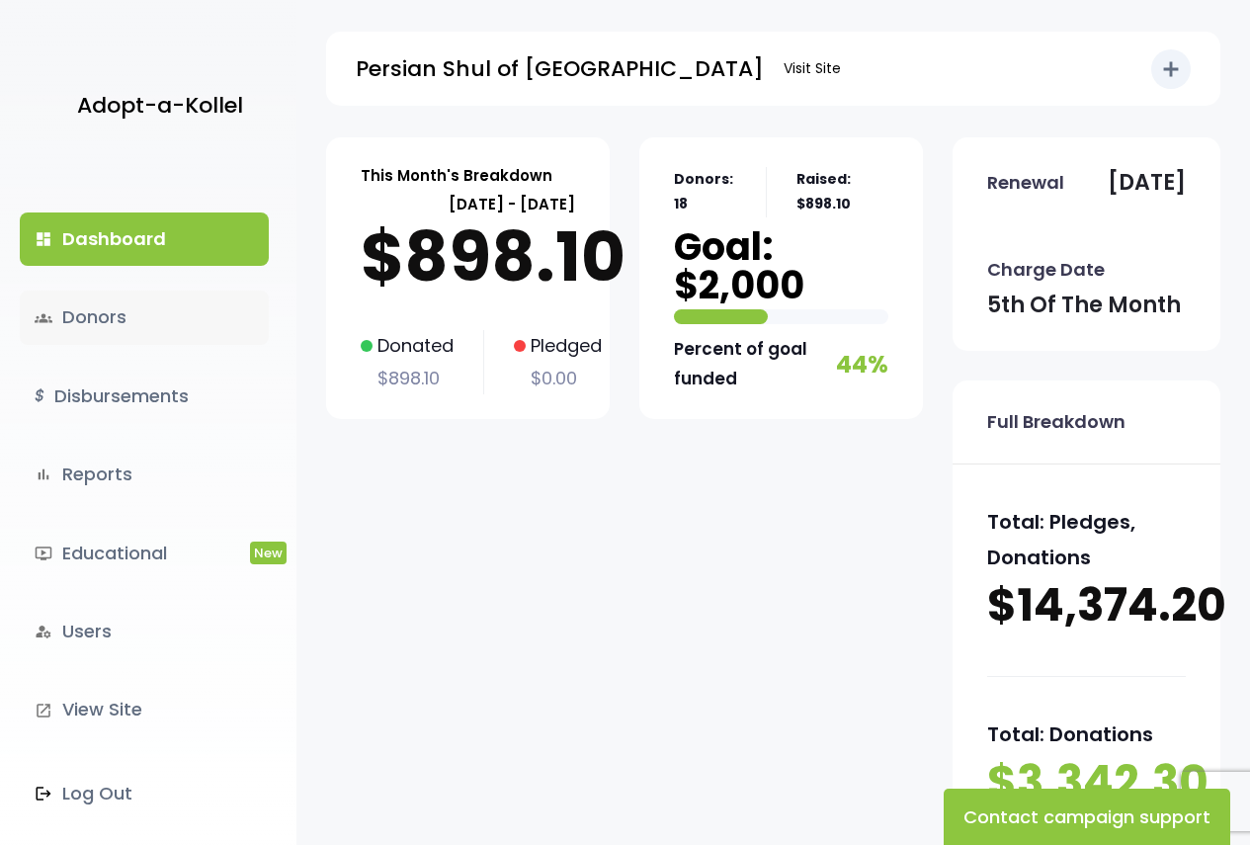
click at [132, 304] on link "groups Donors" at bounding box center [144, 316] width 249 height 53
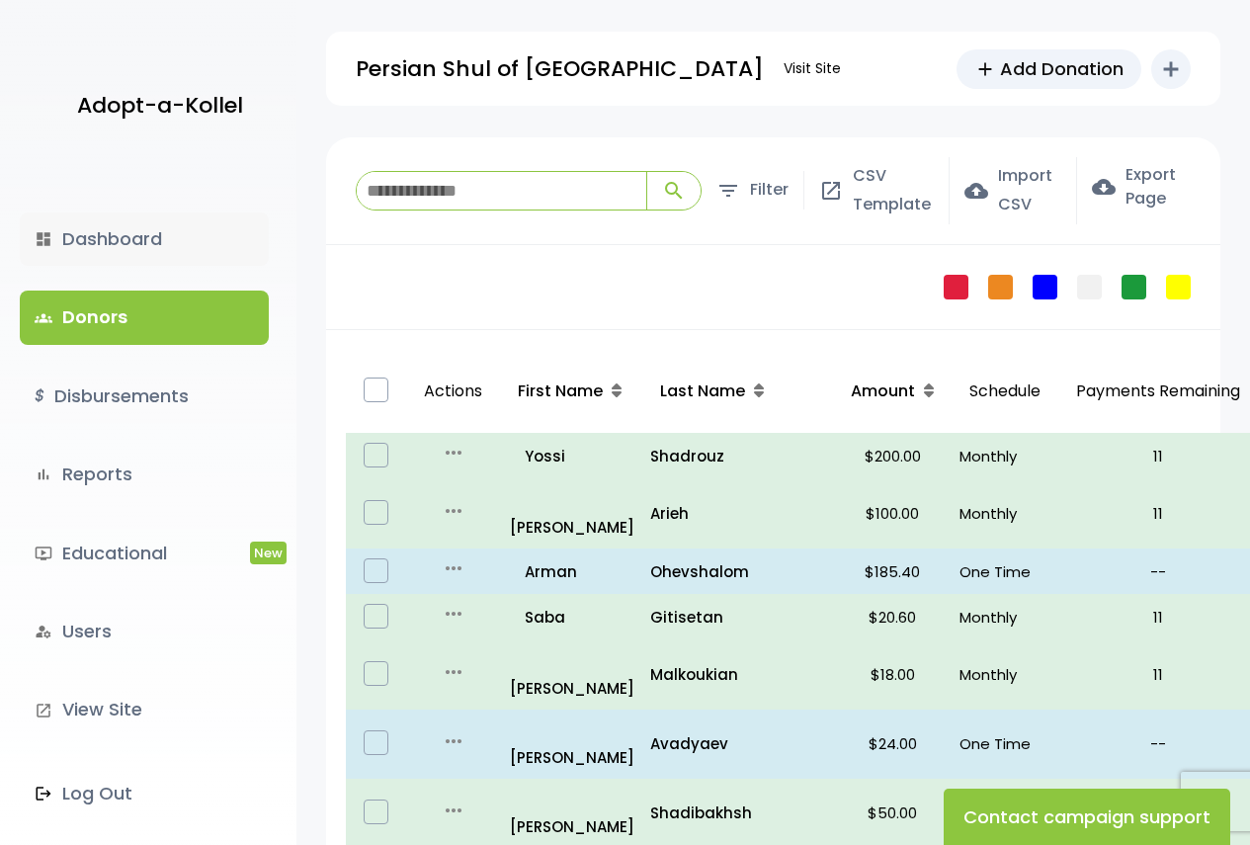
click at [70, 257] on link "dashboard Dashboard" at bounding box center [144, 238] width 249 height 53
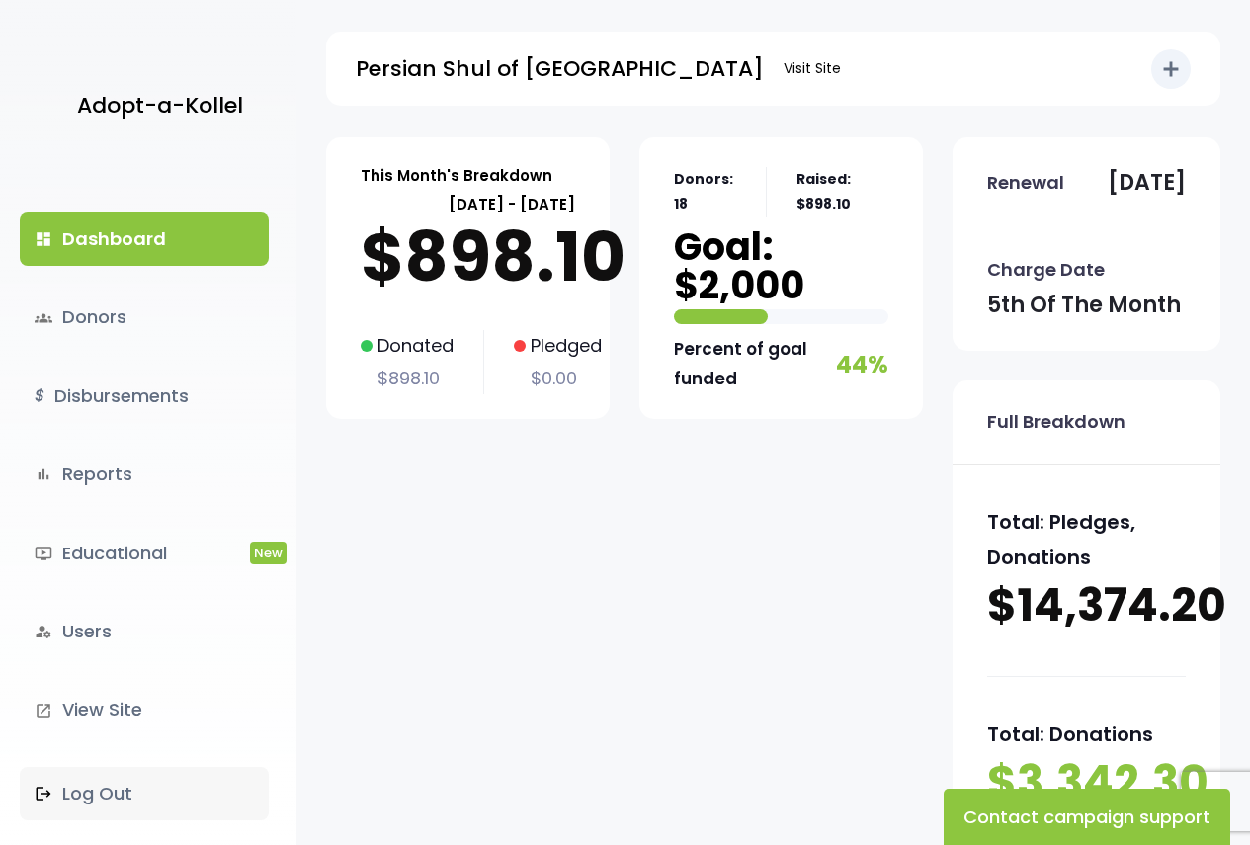
click at [115, 779] on link ".st0 { fill: none; } Log Out" at bounding box center [144, 793] width 249 height 53
